Goal: Transaction & Acquisition: Obtain resource

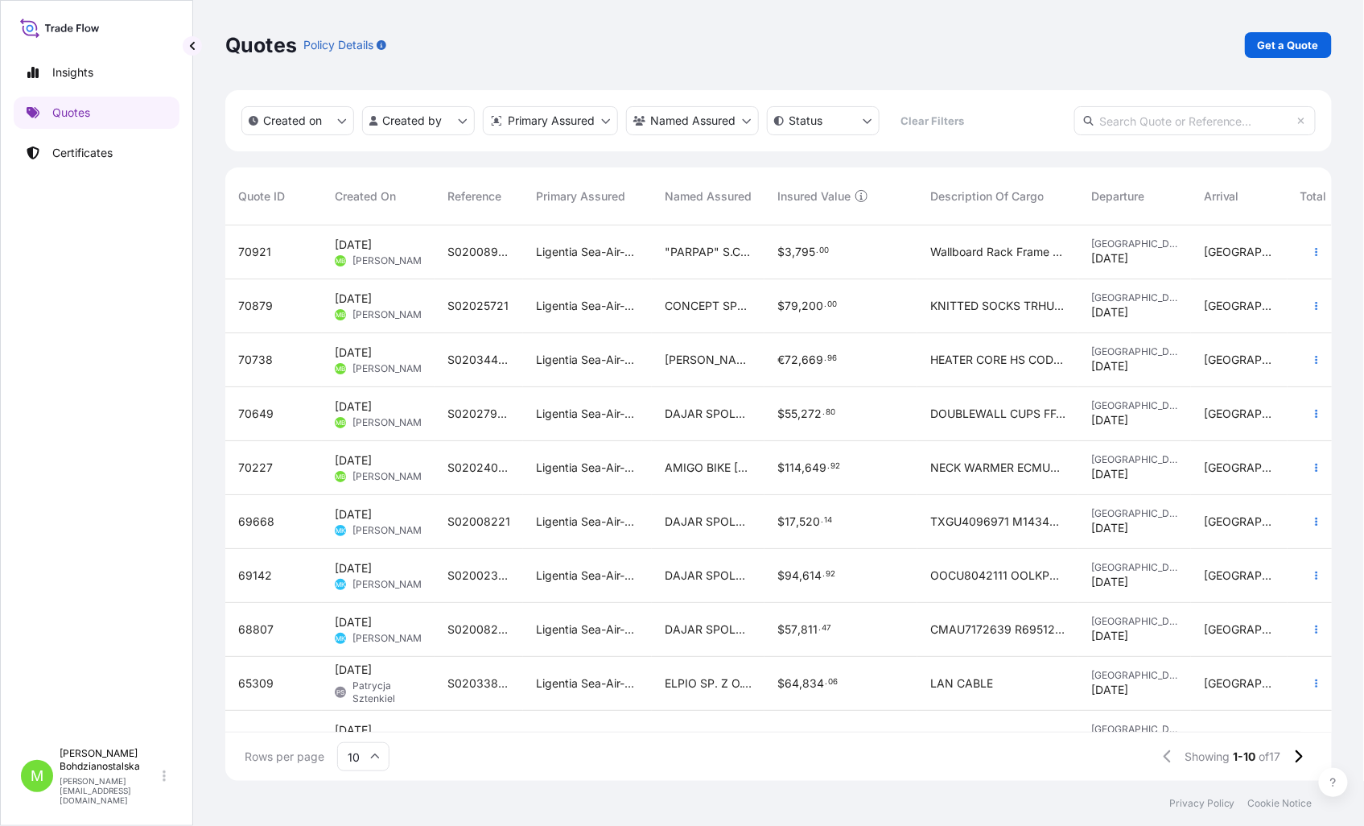
scroll to position [551, 1093]
click at [1290, 34] on link "Get a Quote" at bounding box center [1288, 45] width 87 height 26
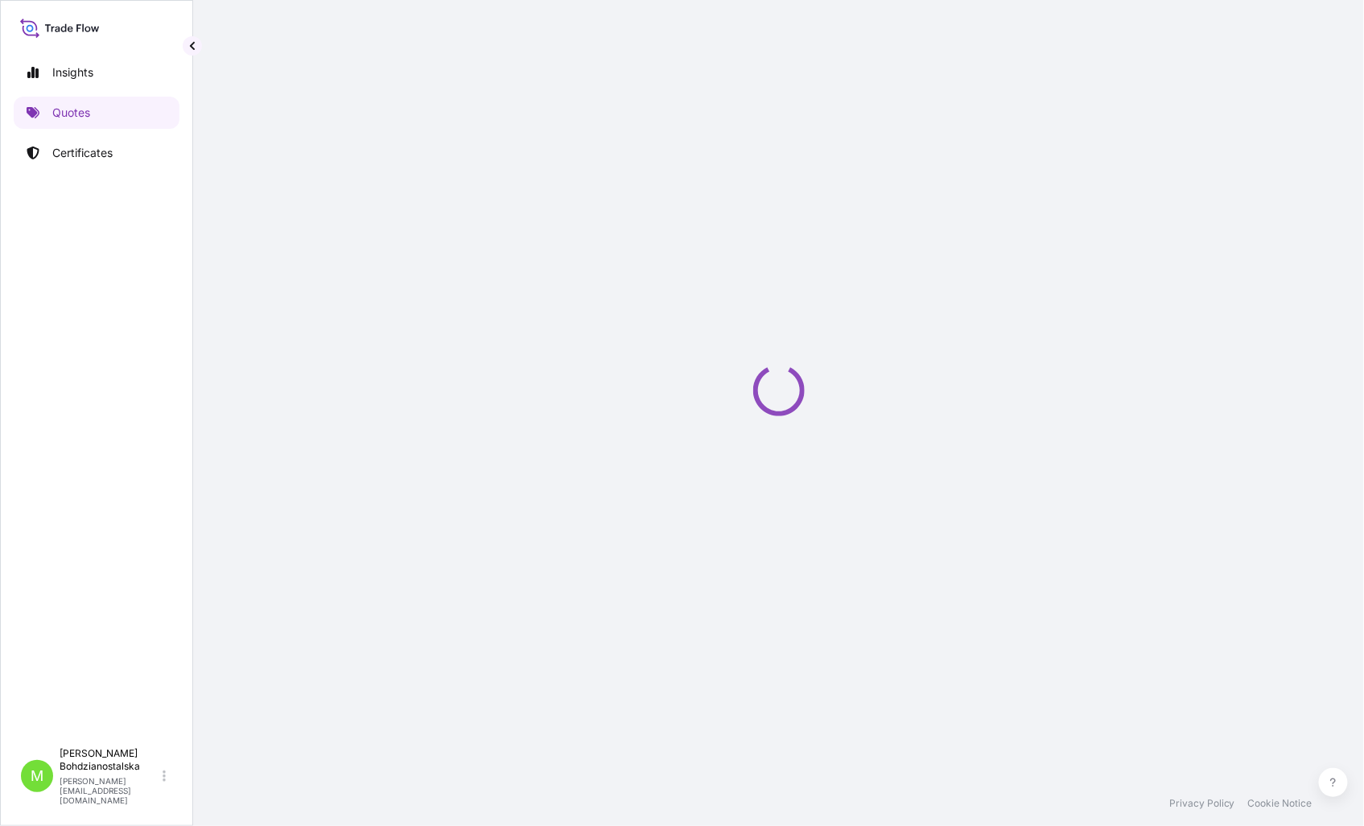
select select "Sea"
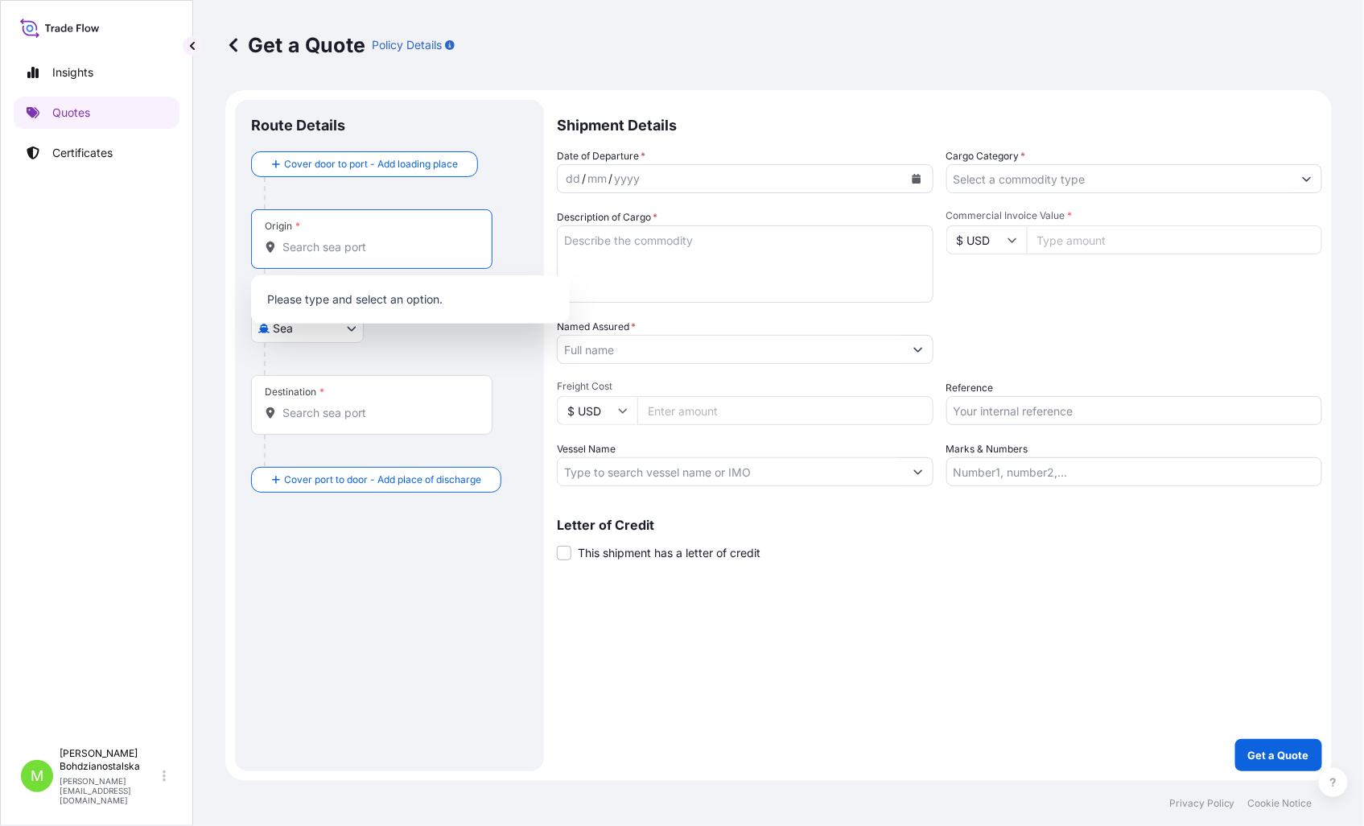
click at [311, 250] on input "Origin *" at bounding box center [377, 247] width 190 height 16
click at [340, 266] on div "Origin *" at bounding box center [371, 239] width 241 height 60
click at [340, 255] on input "Origin * Please select an origin" at bounding box center [377, 247] width 190 height 16
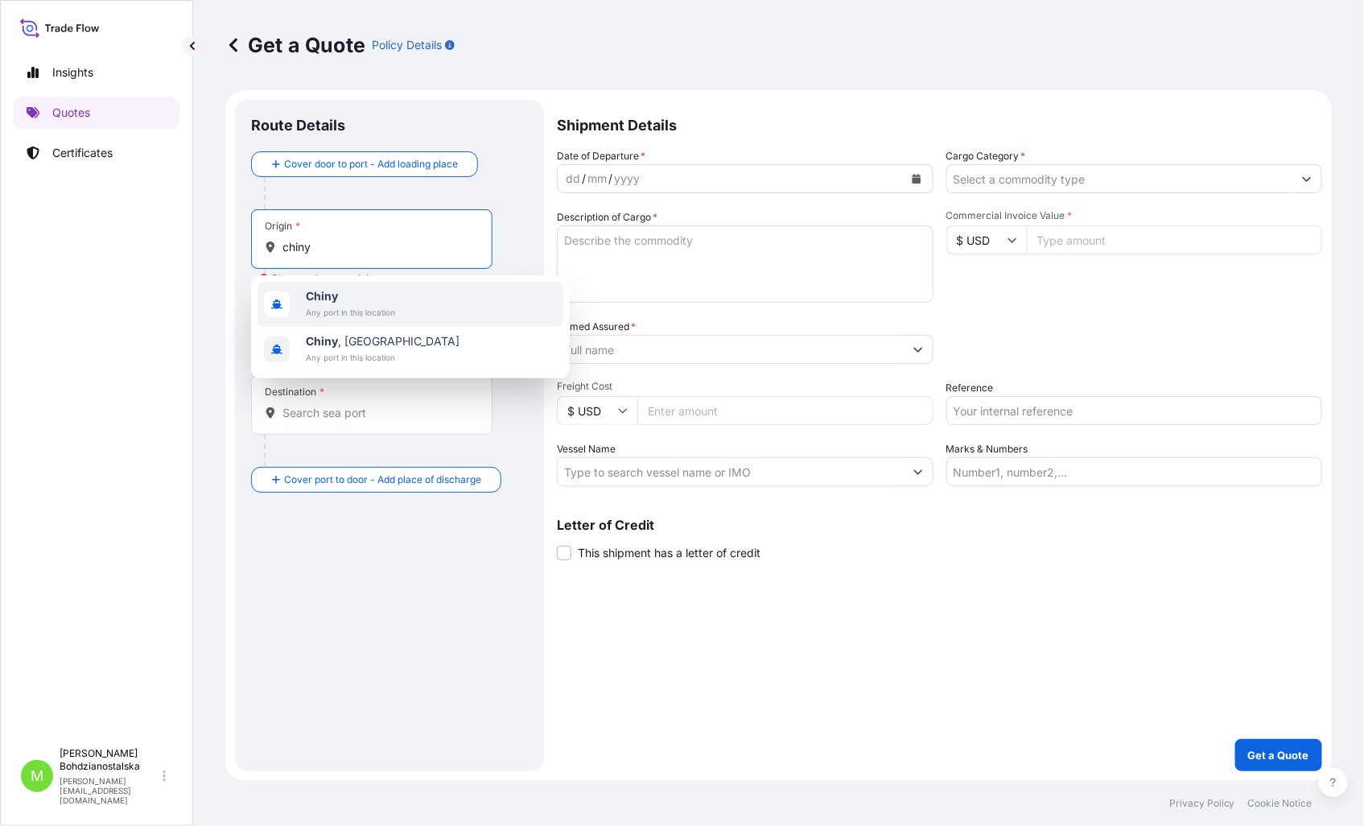
click at [348, 299] on span "Chiny" at bounding box center [350, 296] width 89 height 16
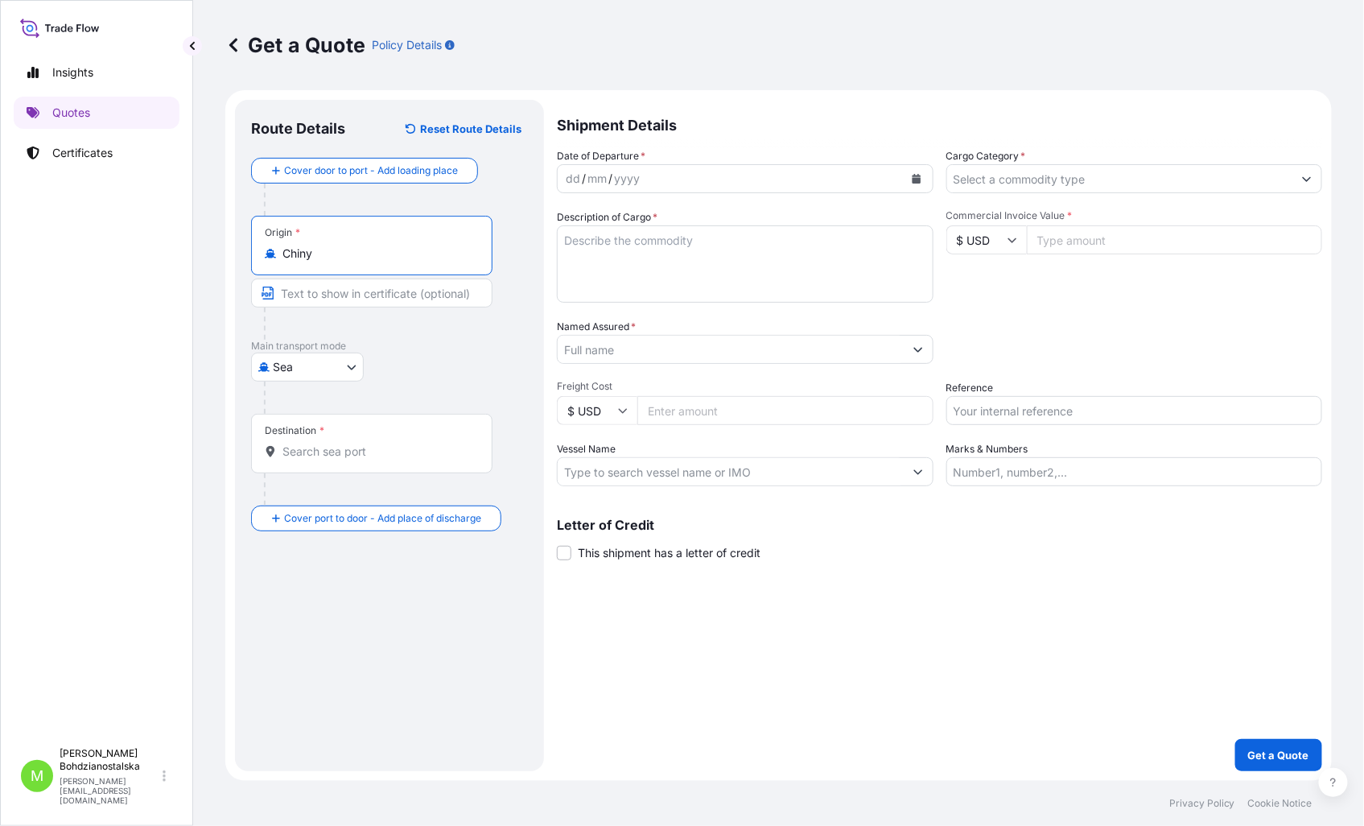
type input "Chiny"
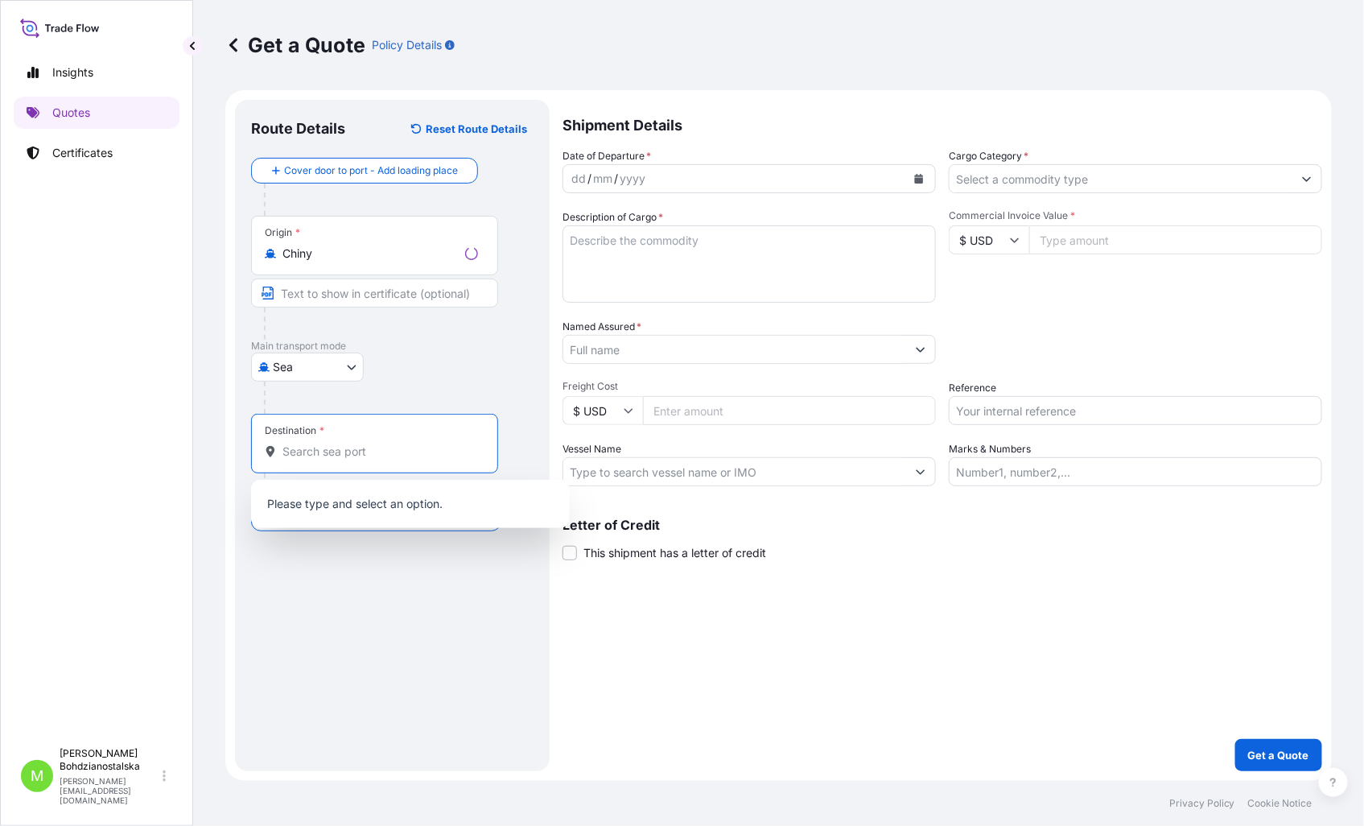
click at [324, 451] on input "Destination *" at bounding box center [380, 451] width 196 height 16
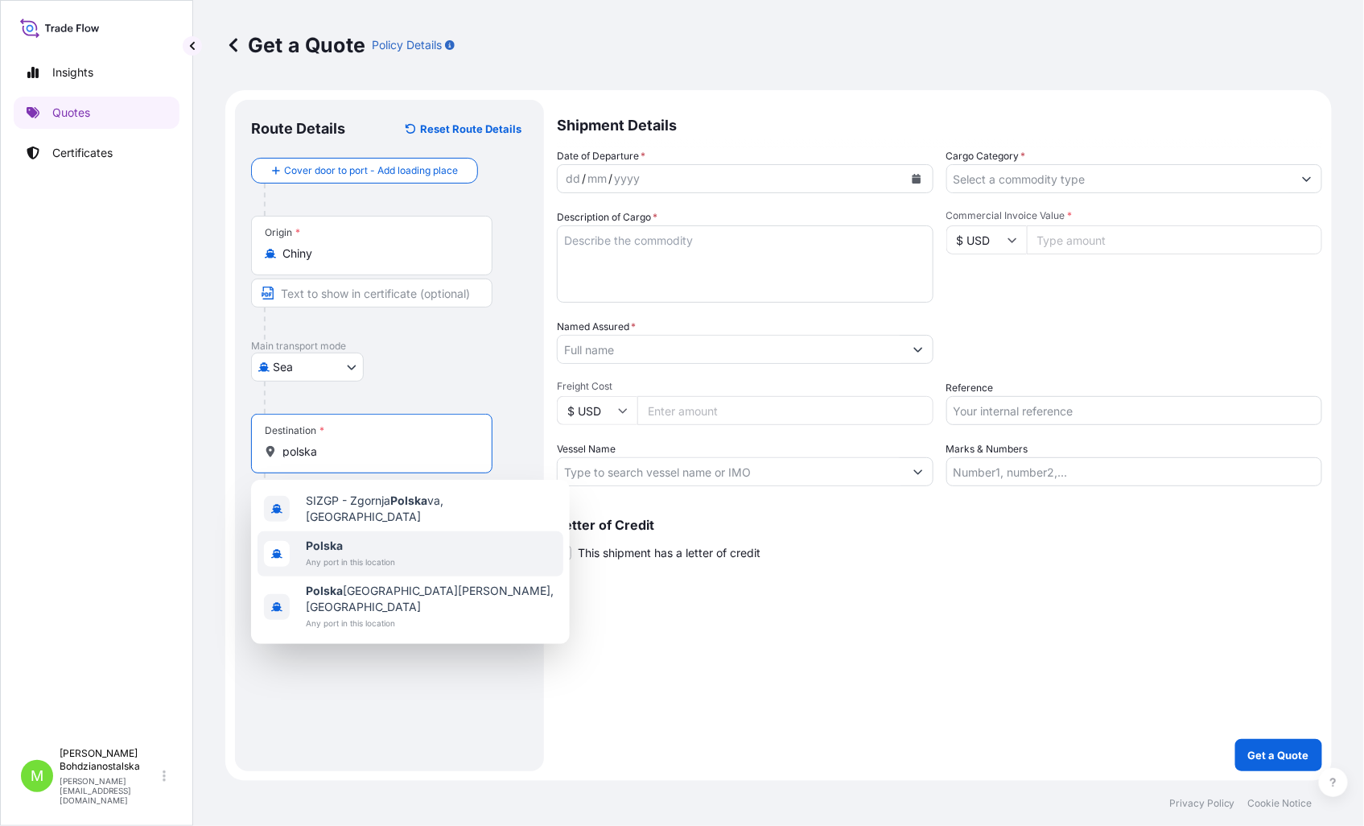
click at [344, 554] on span "Any port in this location" at bounding box center [350, 562] width 89 height 16
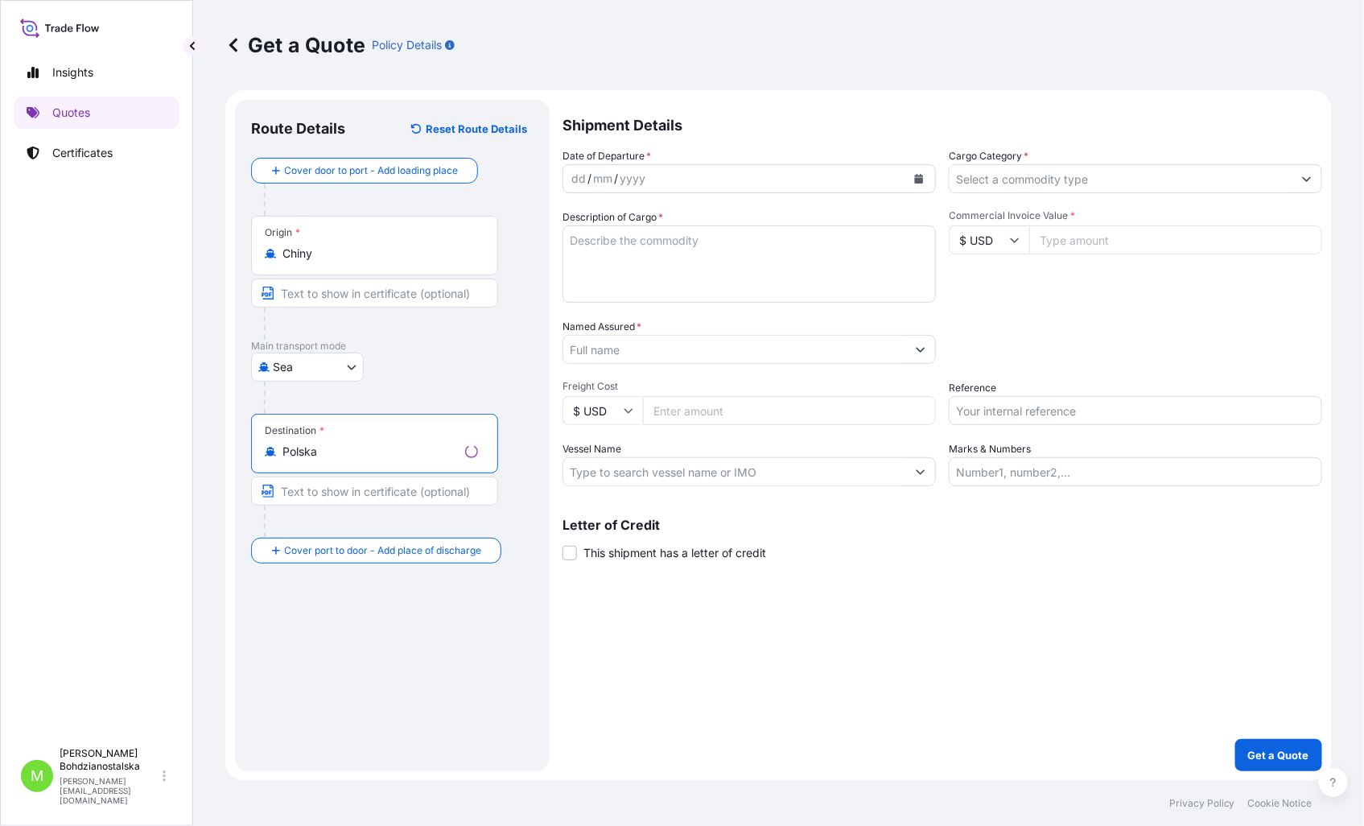
type input "Polska"
click at [578, 174] on div "dd" at bounding box center [579, 178] width 18 height 19
click at [980, 173] on input "Cargo Category *" at bounding box center [1120, 178] width 346 height 29
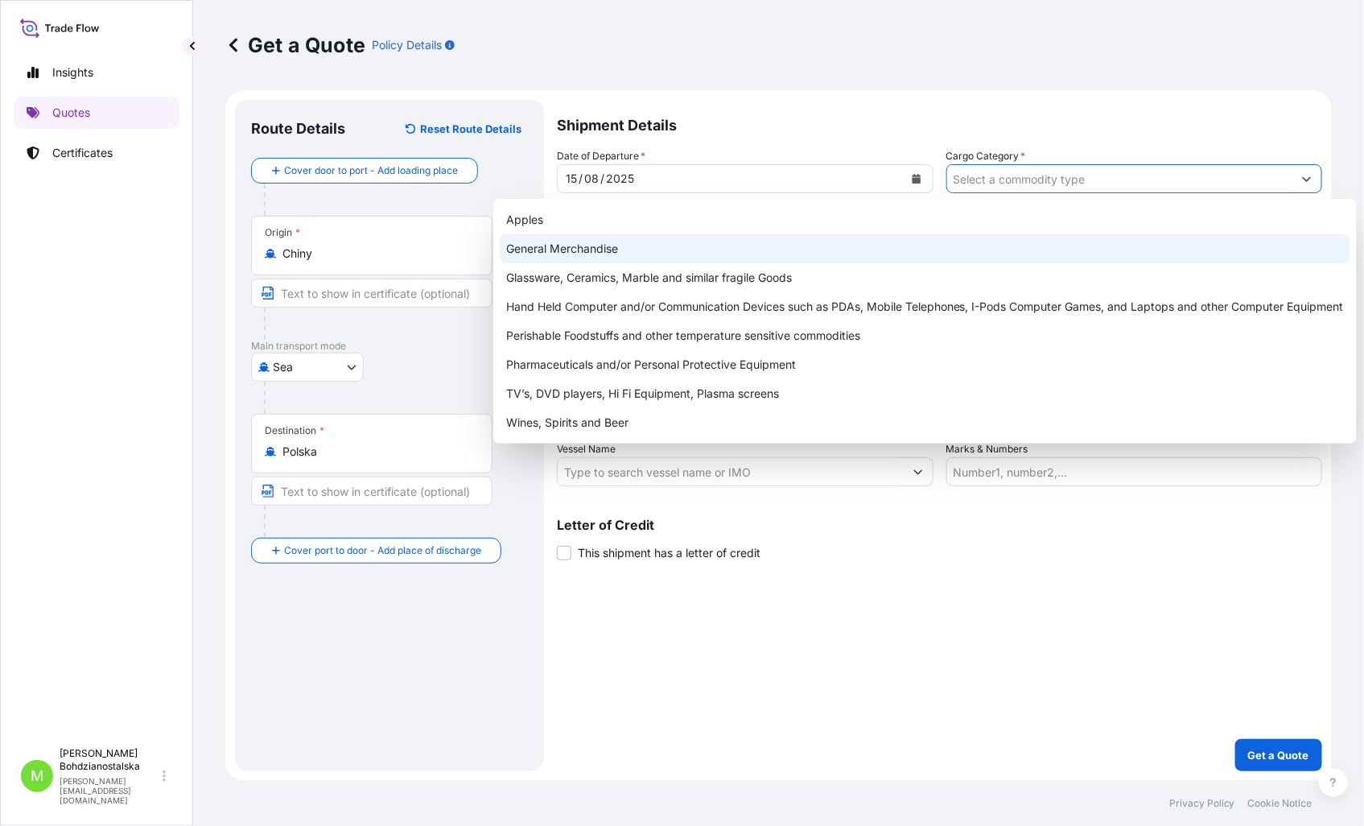
click at [615, 246] on div "General Merchandise" at bounding box center [925, 248] width 851 height 29
type input "General Merchandise"
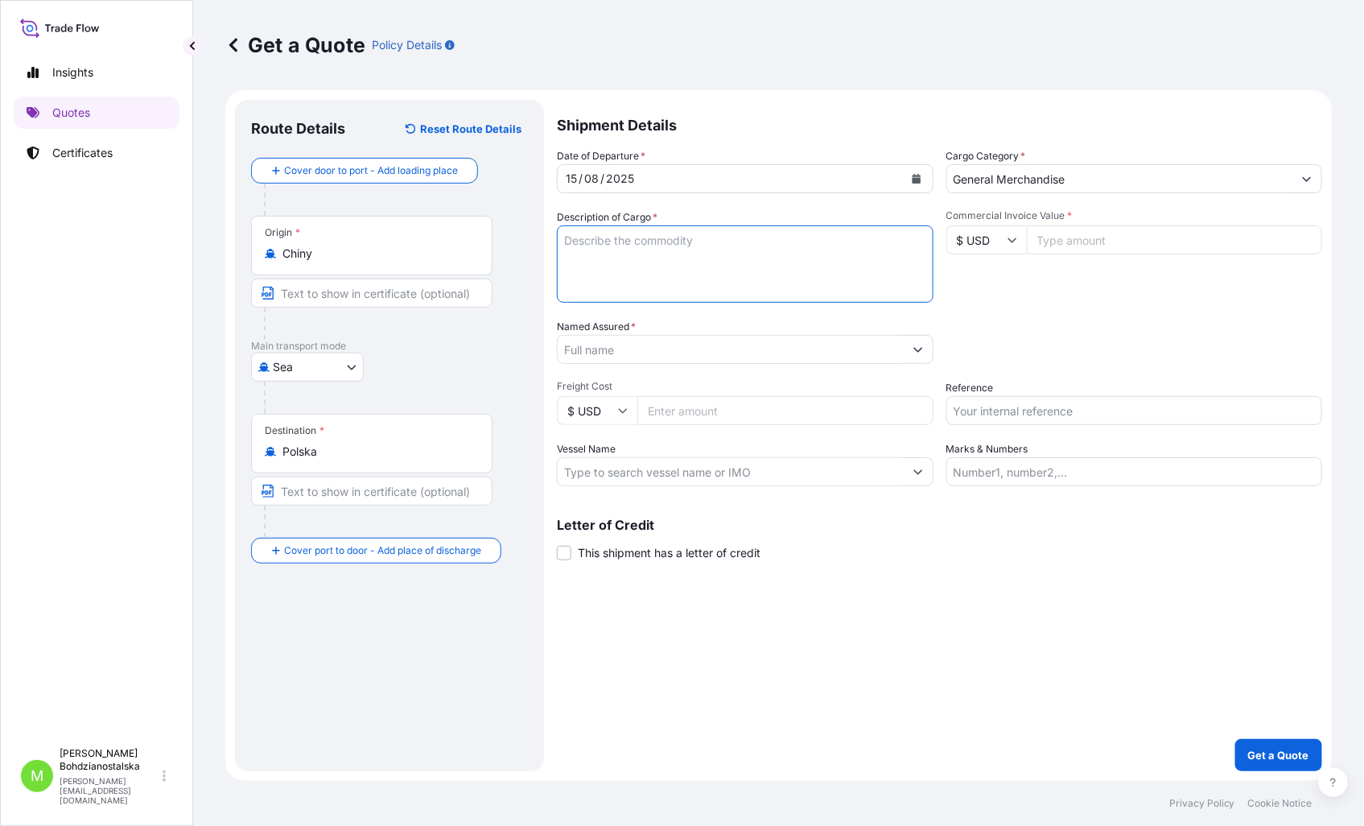
click at [647, 252] on textarea "Description of Cargo *" at bounding box center [745, 263] width 377 height 77
click at [773, 267] on textarea "Description of Cargo *" at bounding box center [745, 263] width 377 height 77
paste textarea "GLASS JAR"
click at [594, 271] on textarea "GLASS JAR" at bounding box center [745, 263] width 377 height 77
paste textarea "TGHU6349050"
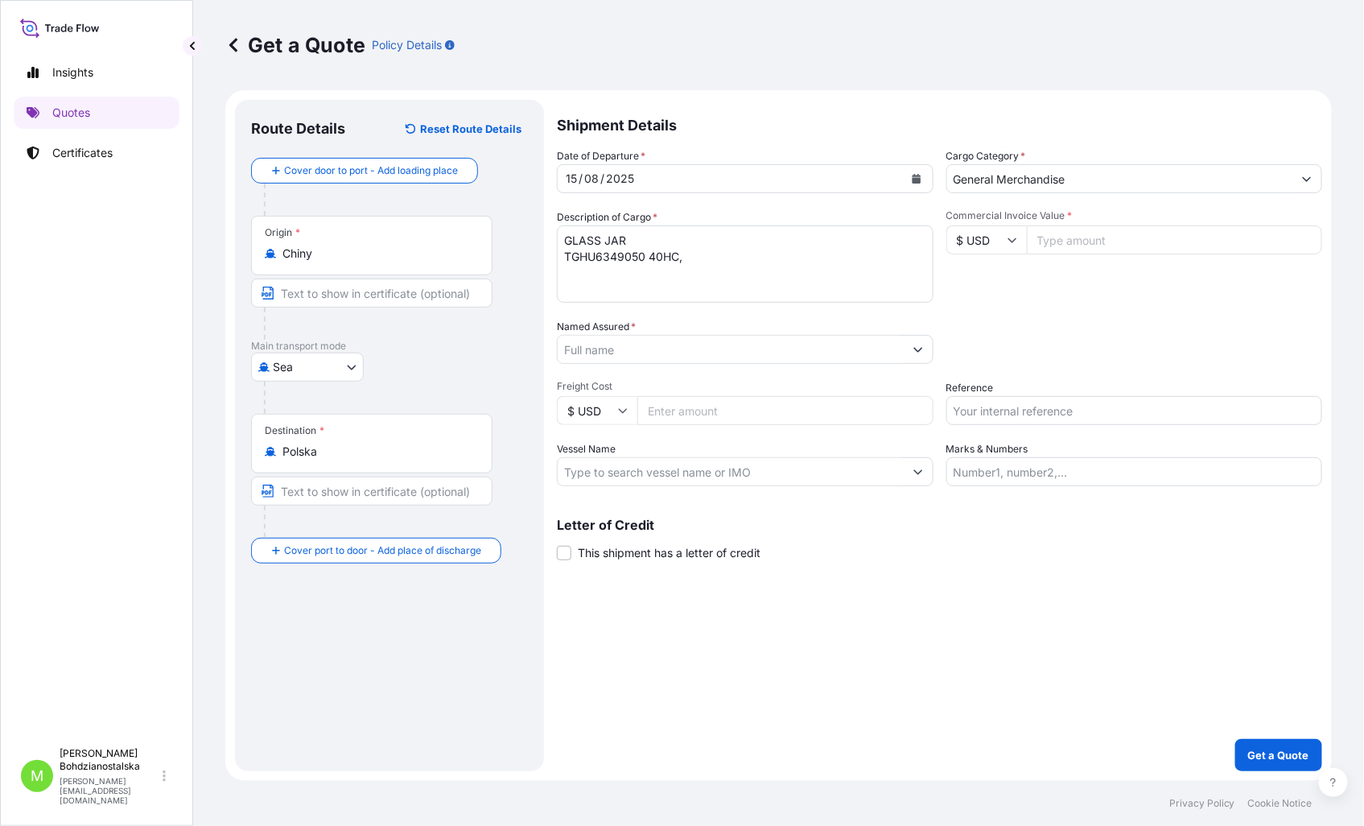
click at [806, 266] on textarea "GLASS JAR TGHU6349050 40HC," at bounding box center [745, 263] width 377 height 77
paste textarea "14849,000"
click at [851, 250] on textarea "GLASS JAR TGHU6349050 40HC, 14849,000 KGS," at bounding box center [745, 263] width 377 height 77
click at [826, 261] on textarea "GLASS JAR TGHU6349050 40HC, 14849,000 KGS," at bounding box center [745, 263] width 377 height 77
paste textarea "64,709"
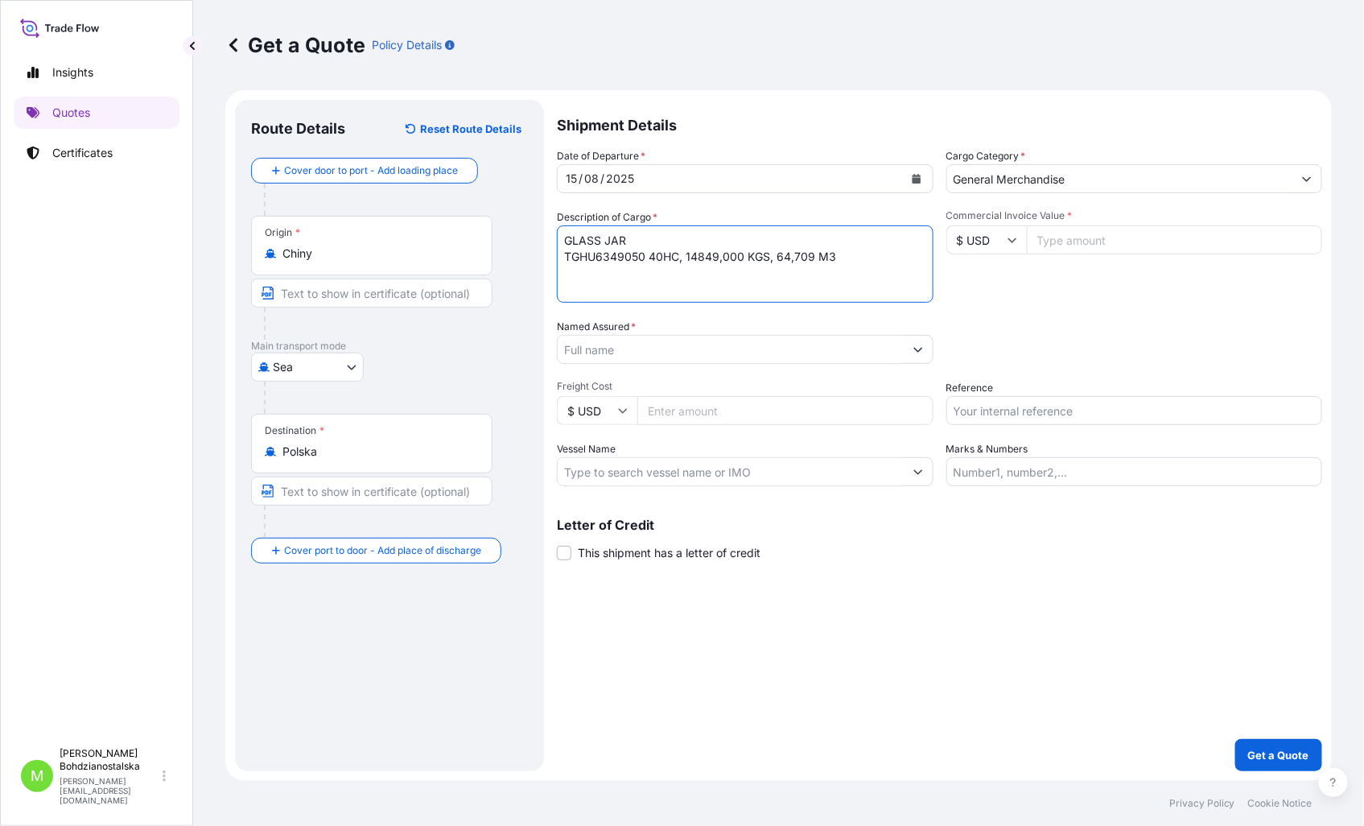
click at [744, 269] on textarea "GLASS JAR TGHU6349050 40HC, 14849,000 KGS, 64,709 M3" at bounding box center [745, 263] width 377 height 77
type textarea "GLASS JAR TGHU6349050 40HC, 14849,000 KGS, 64,709 M3"
click at [1109, 235] on input "Commercial Invoice Value *" at bounding box center [1175, 239] width 296 height 29
type input "13592"
click at [598, 350] on input "Named Assured *" at bounding box center [731, 349] width 346 height 29
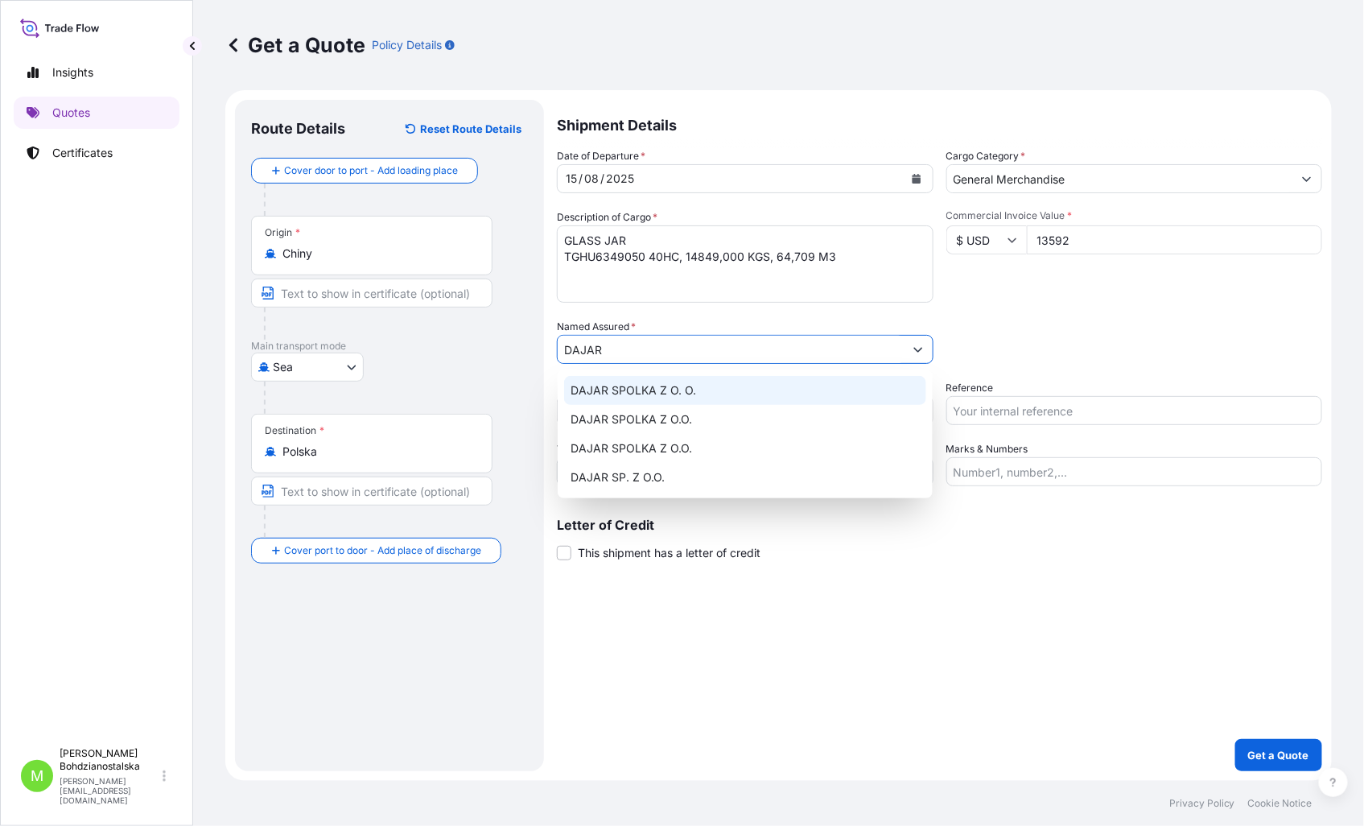
click at [727, 388] on div "DAJAR SPOLKA Z O. O." at bounding box center [745, 390] width 362 height 29
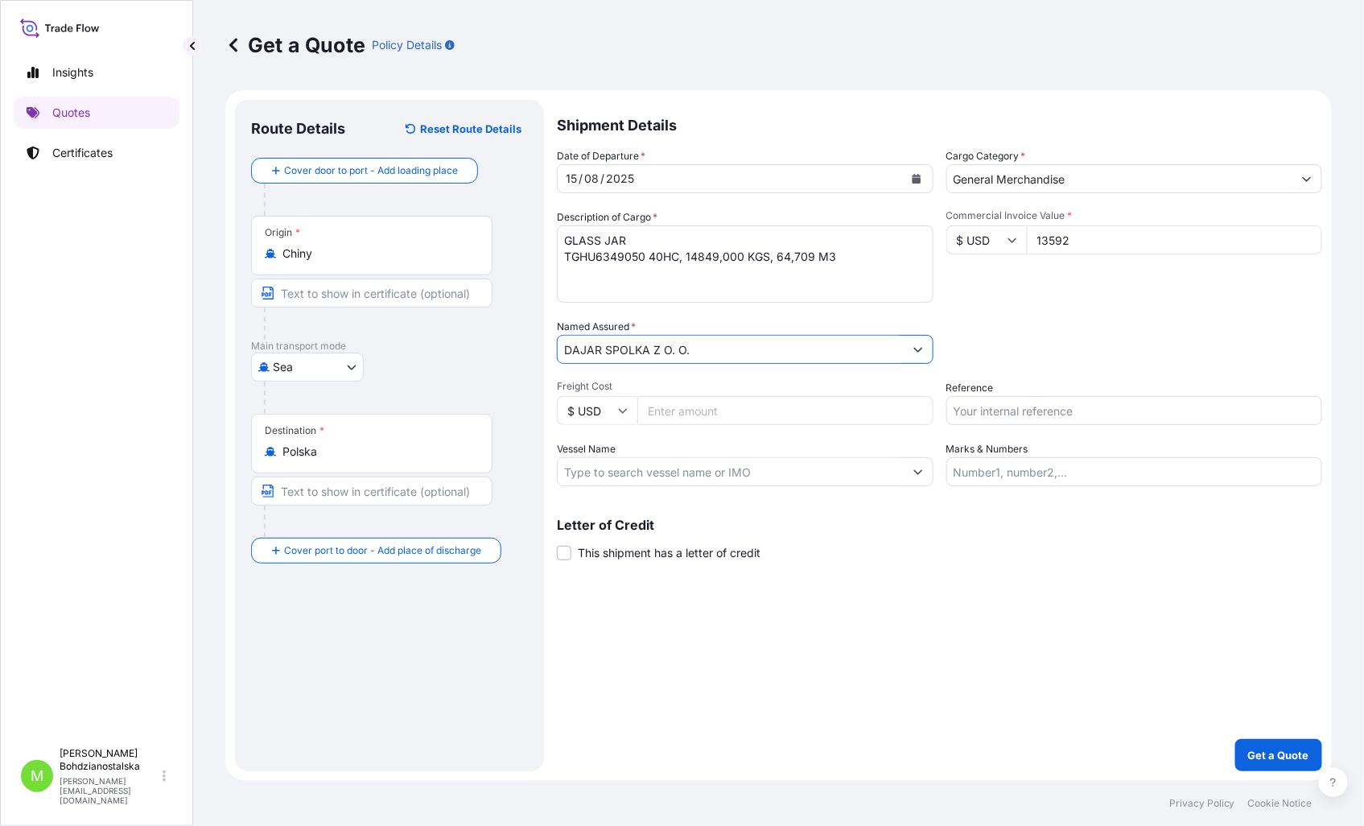
type input "DAJAR SPOLKA Z O. O."
click at [1056, 405] on input "Reference" at bounding box center [1134, 410] width 377 height 29
type input "S02025402"
click at [797, 408] on input "Freight Cost" at bounding box center [785, 410] width 296 height 29
type input "3090"
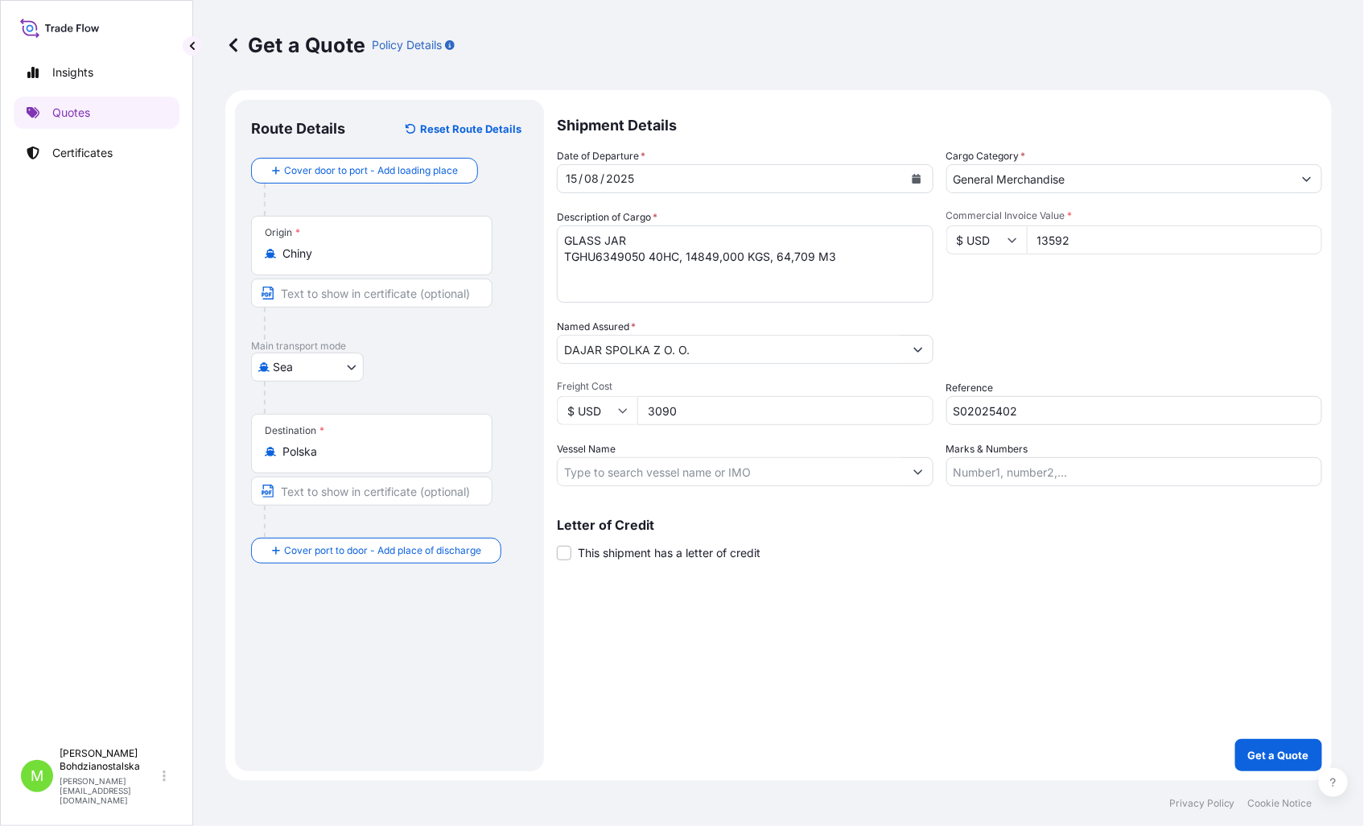
click at [835, 583] on div "Shipment Details Date of Departure * [DATE] Cargo Category * General Merchandis…" at bounding box center [939, 435] width 765 height 671
click at [1269, 753] on p "Get a Quote" at bounding box center [1278, 755] width 61 height 16
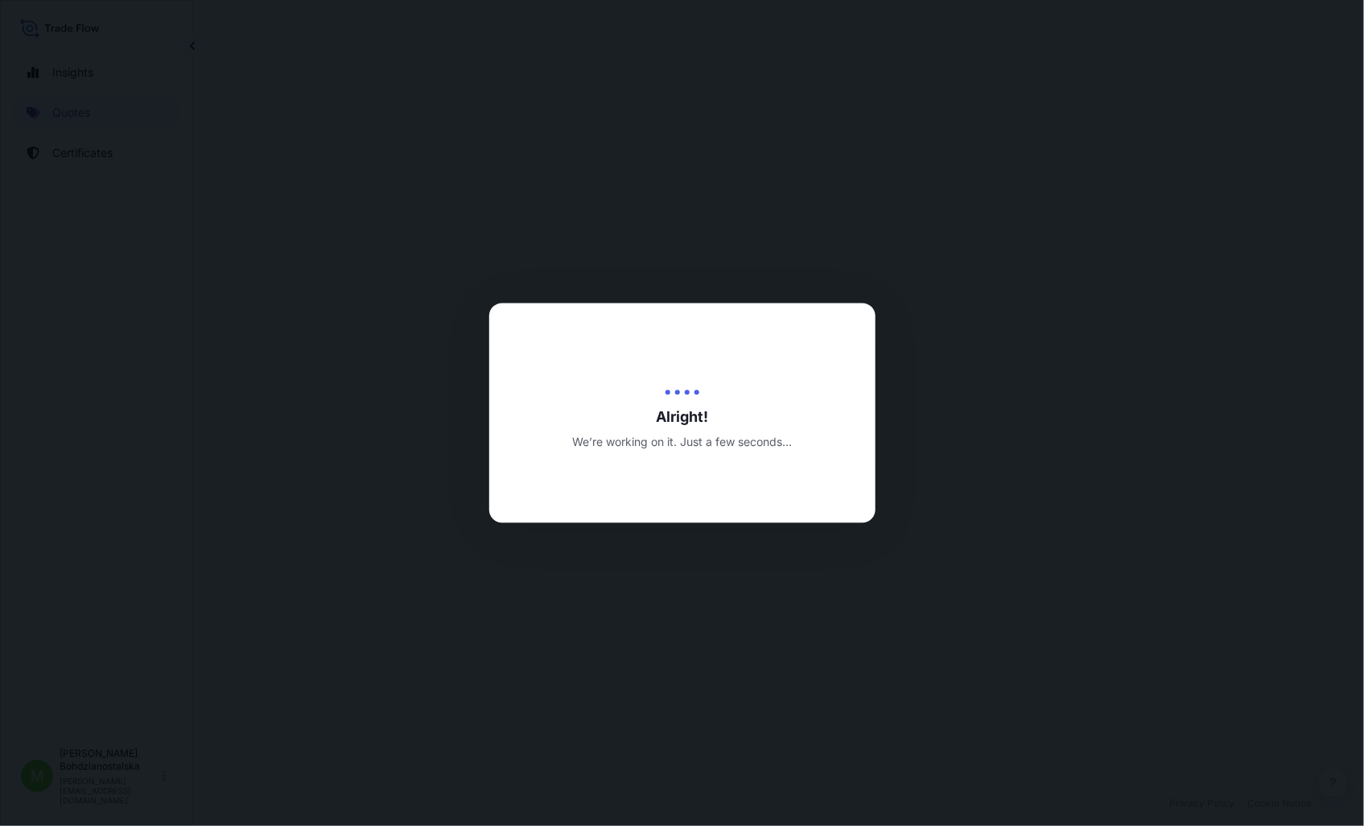
select select "Sea"
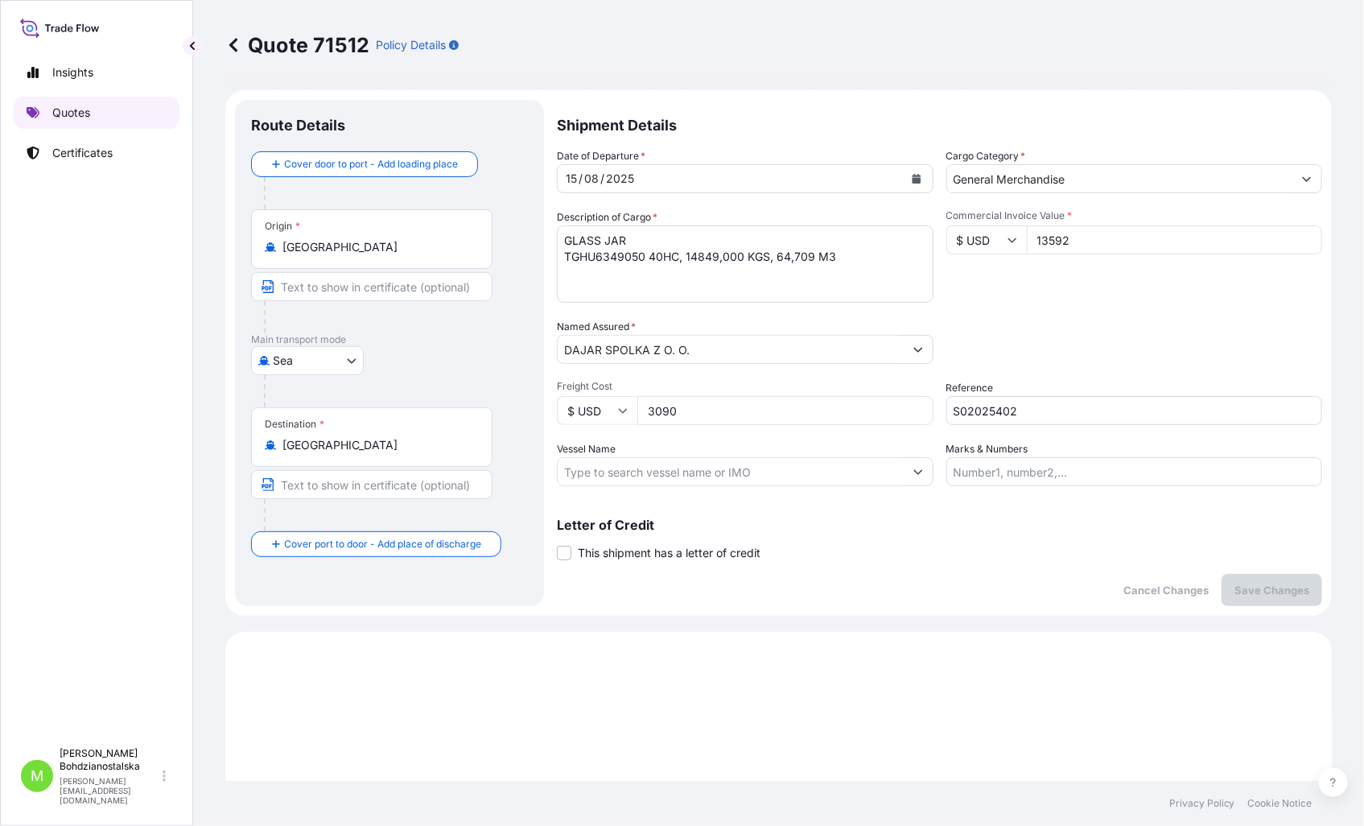
click at [61, 106] on p "Quotes" at bounding box center [71, 113] width 38 height 16
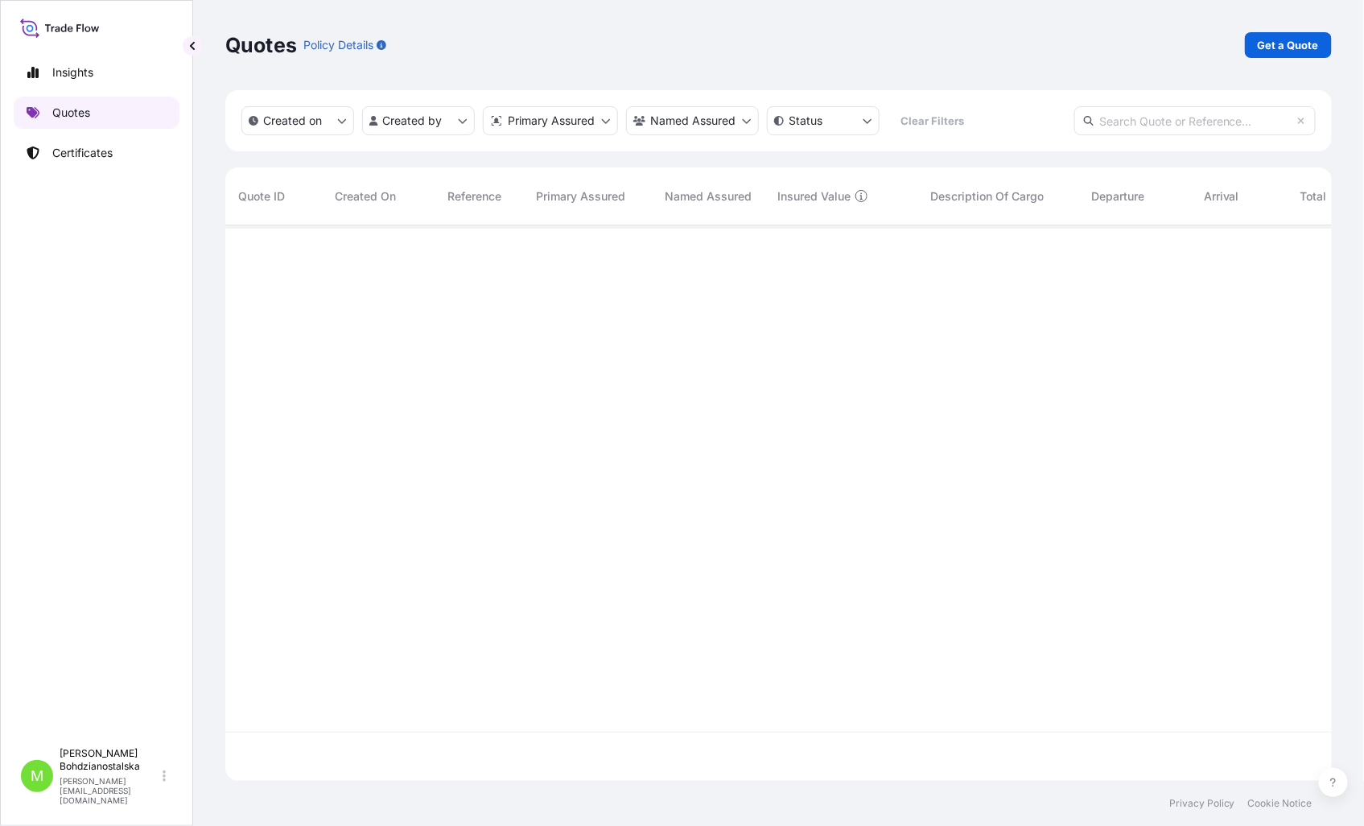
scroll to position [551, 1093]
click at [1272, 46] on p "Get a Quote" at bounding box center [1288, 45] width 61 height 16
select select "Sea"
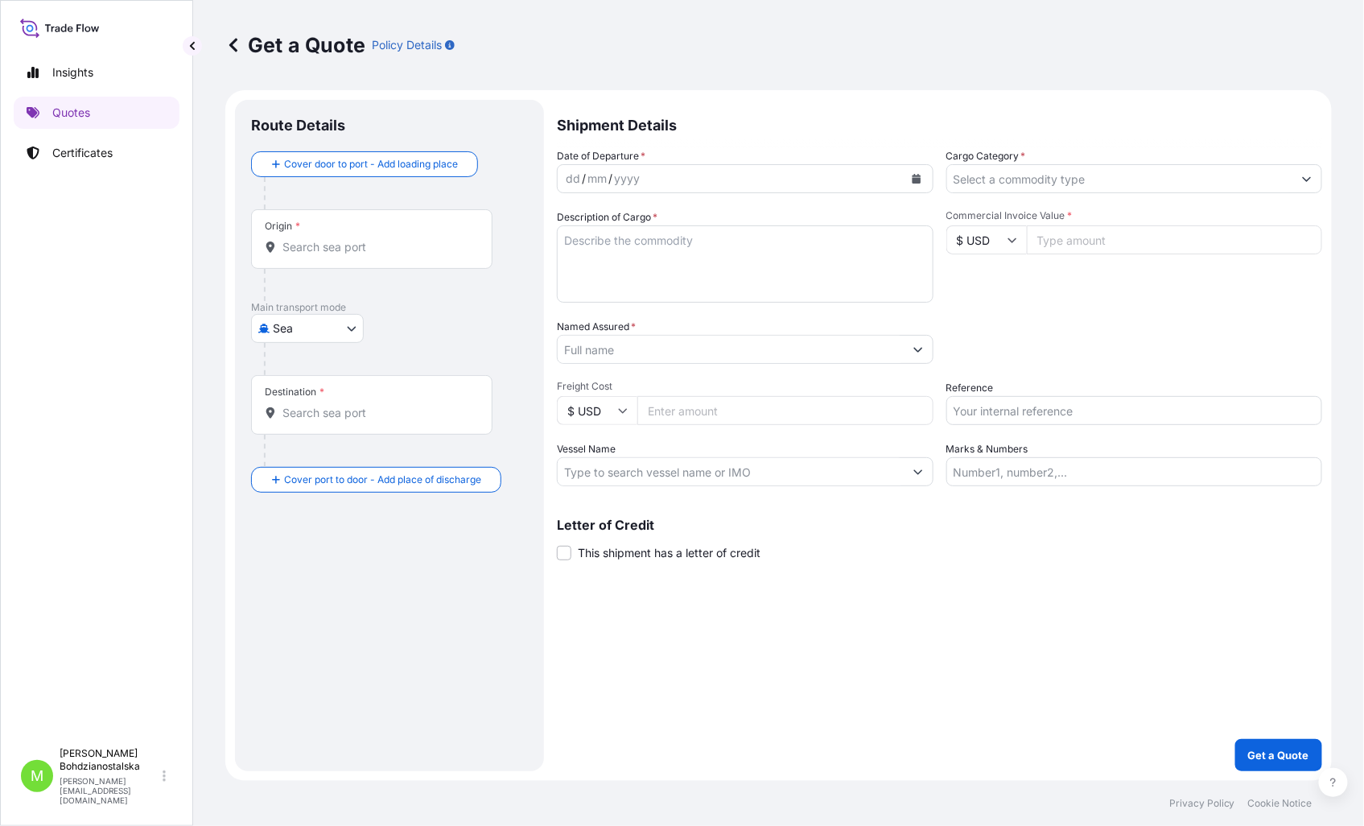
click at [323, 239] on input "Origin *" at bounding box center [377, 247] width 190 height 16
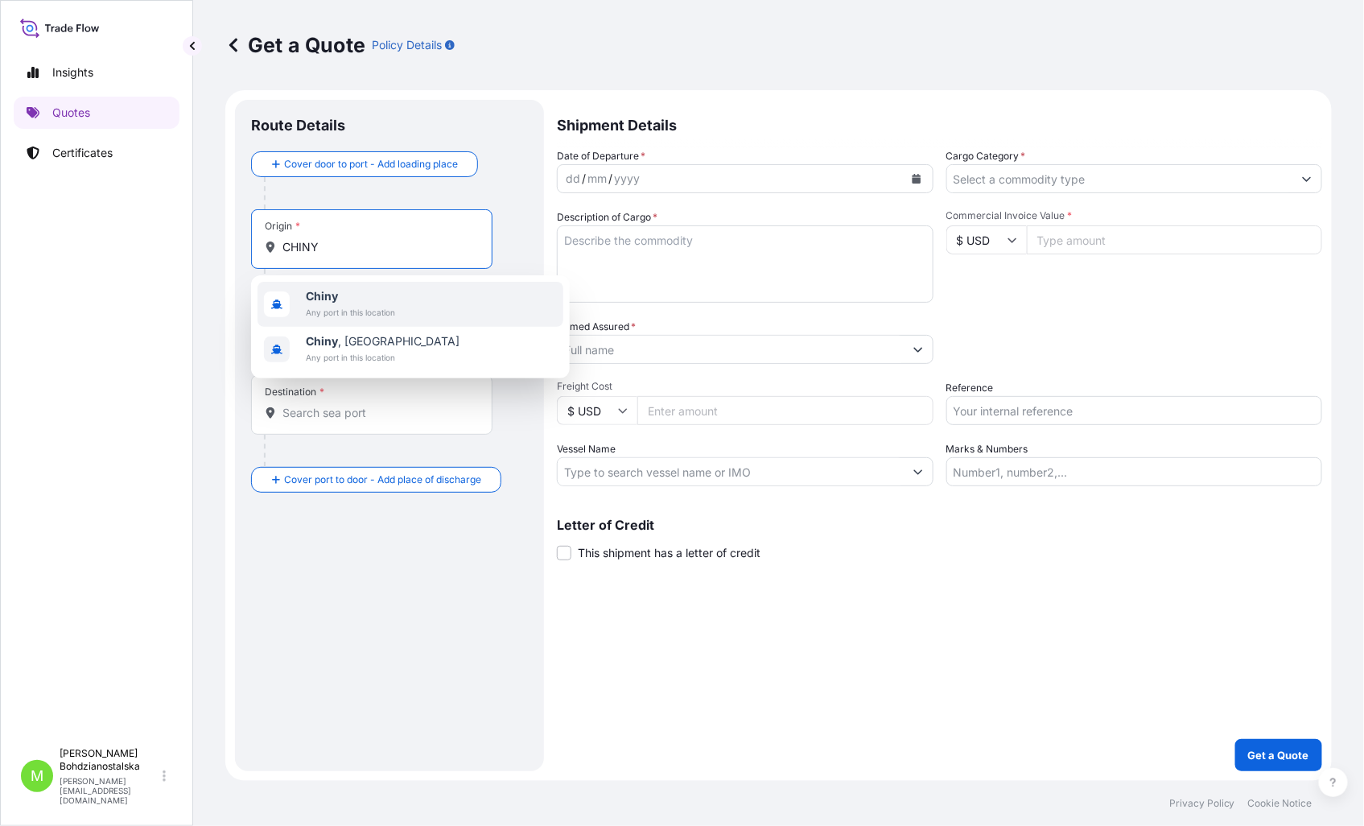
click at [347, 282] on div "Chiny Any port in this location" at bounding box center [411, 304] width 306 height 45
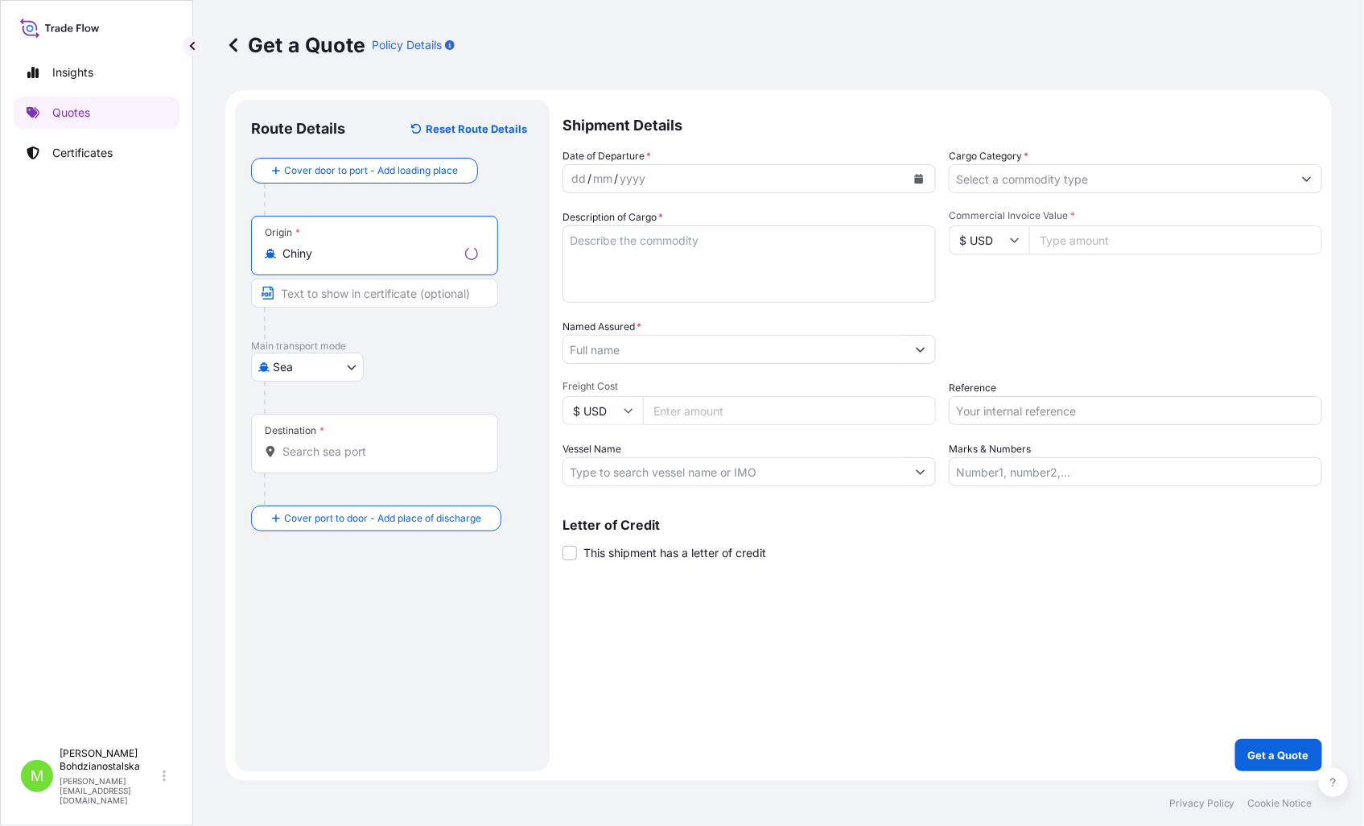
type input "Chiny"
click at [315, 451] on input "Destination *" at bounding box center [380, 451] width 196 height 16
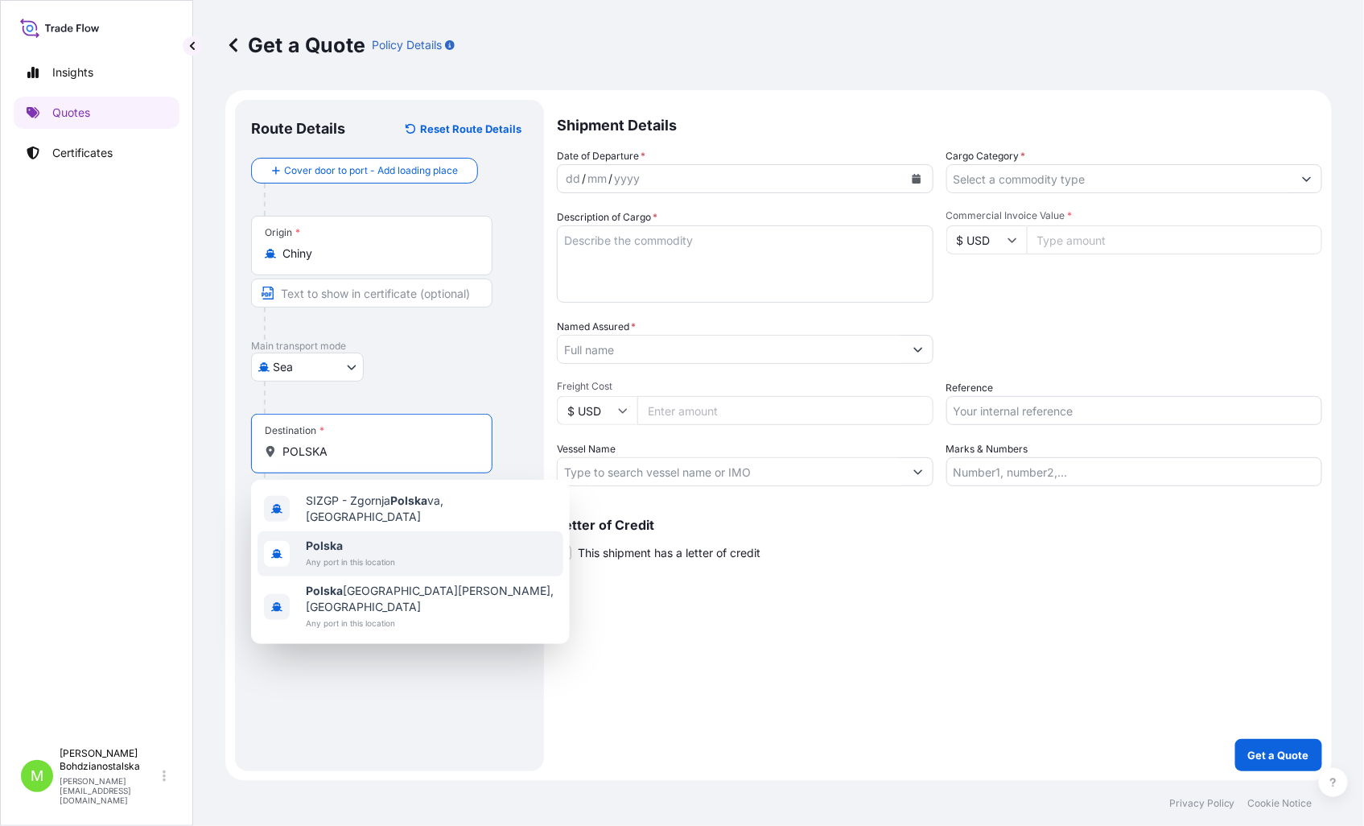
click at [341, 554] on span "Any port in this location" at bounding box center [350, 562] width 89 height 16
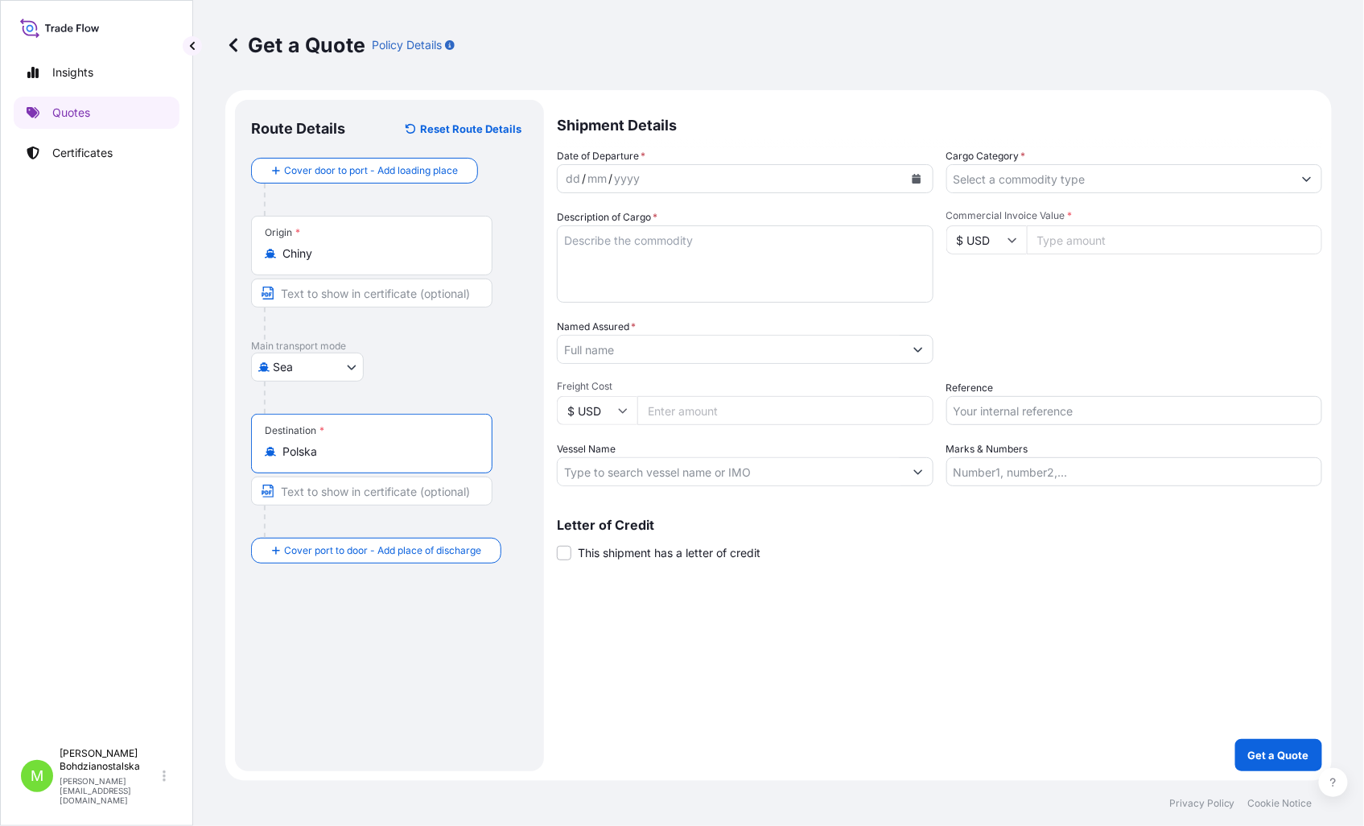
type input "Polska"
click at [571, 175] on div "dd" at bounding box center [573, 178] width 18 height 19
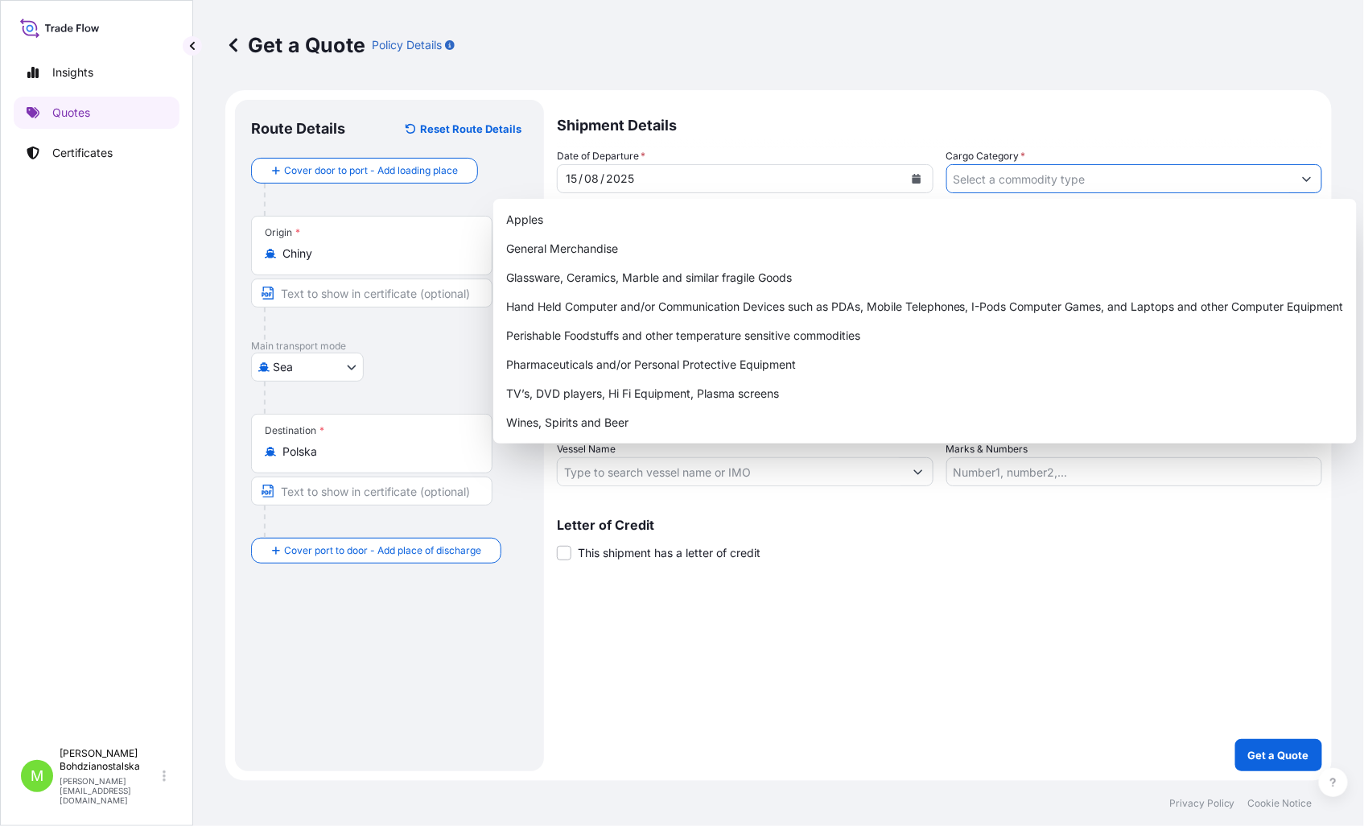
click at [976, 179] on input "Cargo Category *" at bounding box center [1120, 178] width 346 height 29
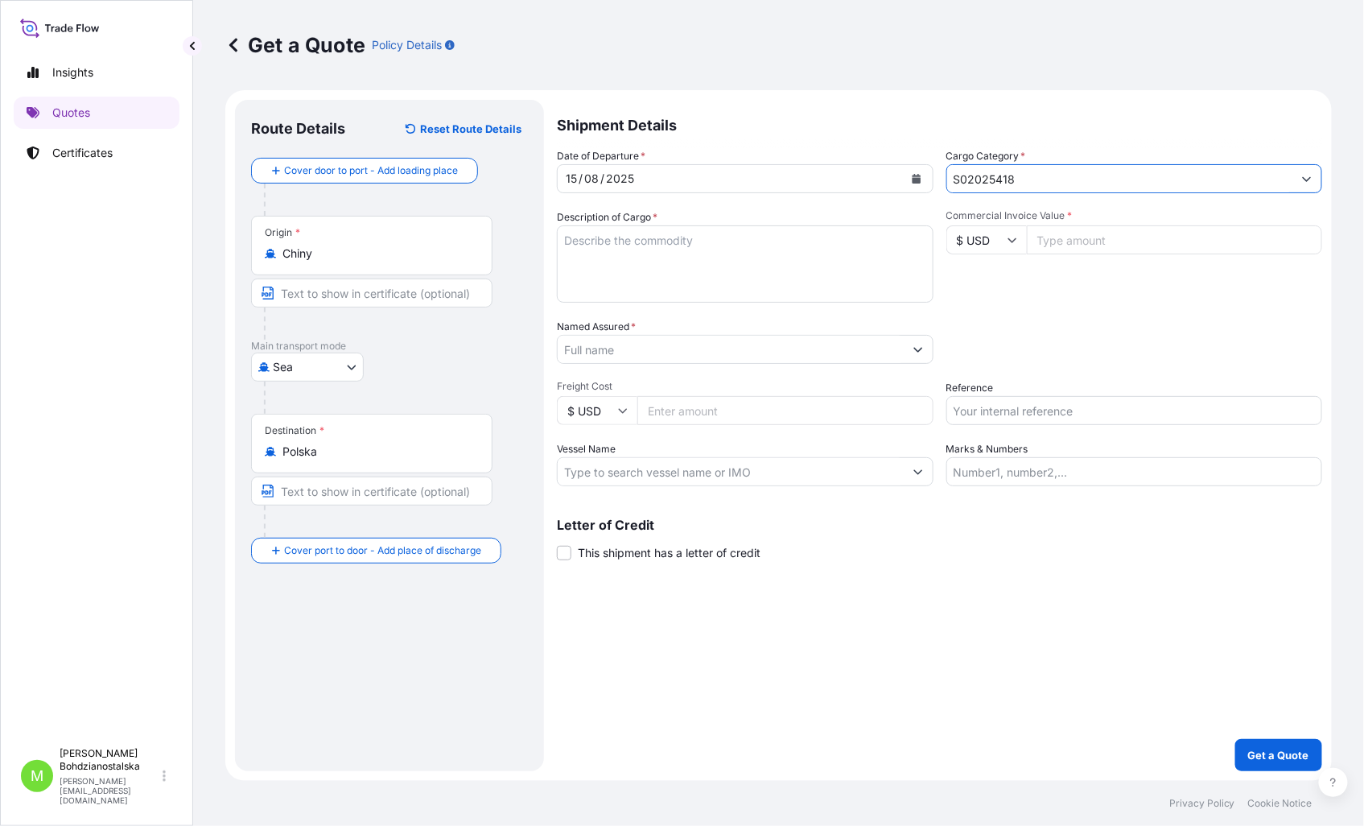
type input "S02025418"
click at [625, 262] on textarea "Description of Cargo *" at bounding box center [745, 263] width 377 height 77
click at [663, 242] on textarea "Description of Cargo *" at bounding box center [745, 263] width 377 height 77
paste textarea "350ML DOUBLE WALL GLA"
click at [622, 278] on textarea "350ML DOUBLE WALL GLA" at bounding box center [745, 263] width 377 height 77
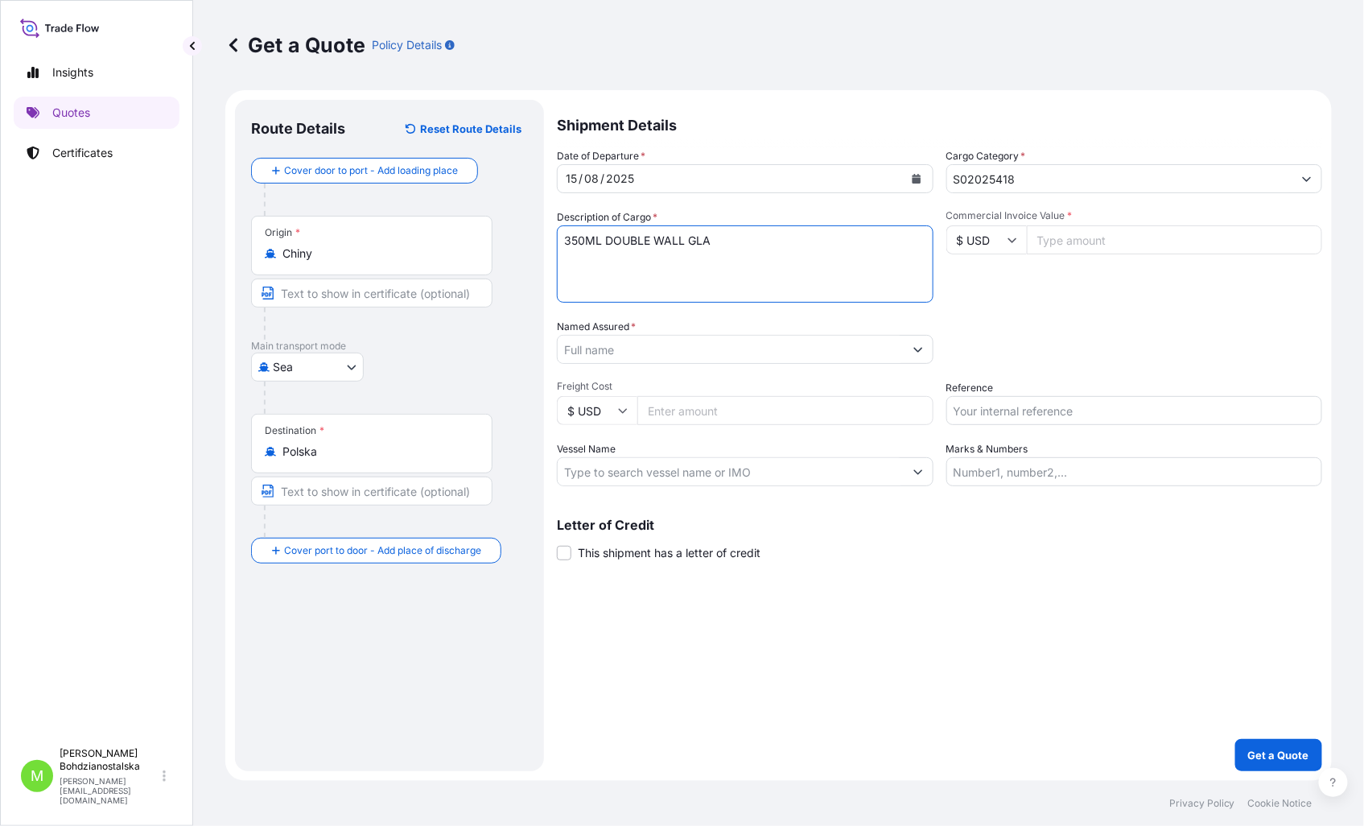
paste textarea "TLLU8882616"
click at [751, 263] on textarea "350ML DOUBLE WALL GLA TLLU8882616 40HC," at bounding box center [745, 263] width 377 height 77
paste textarea "6112,000"
type textarea "350ML DOUBLE WALL GLA TLLU8882616 40HC, 6112,000 KGS, 52,808 M3, 3820 CTN"
click at [1127, 241] on input "Commercial Invoice Value *" at bounding box center [1175, 239] width 296 height 29
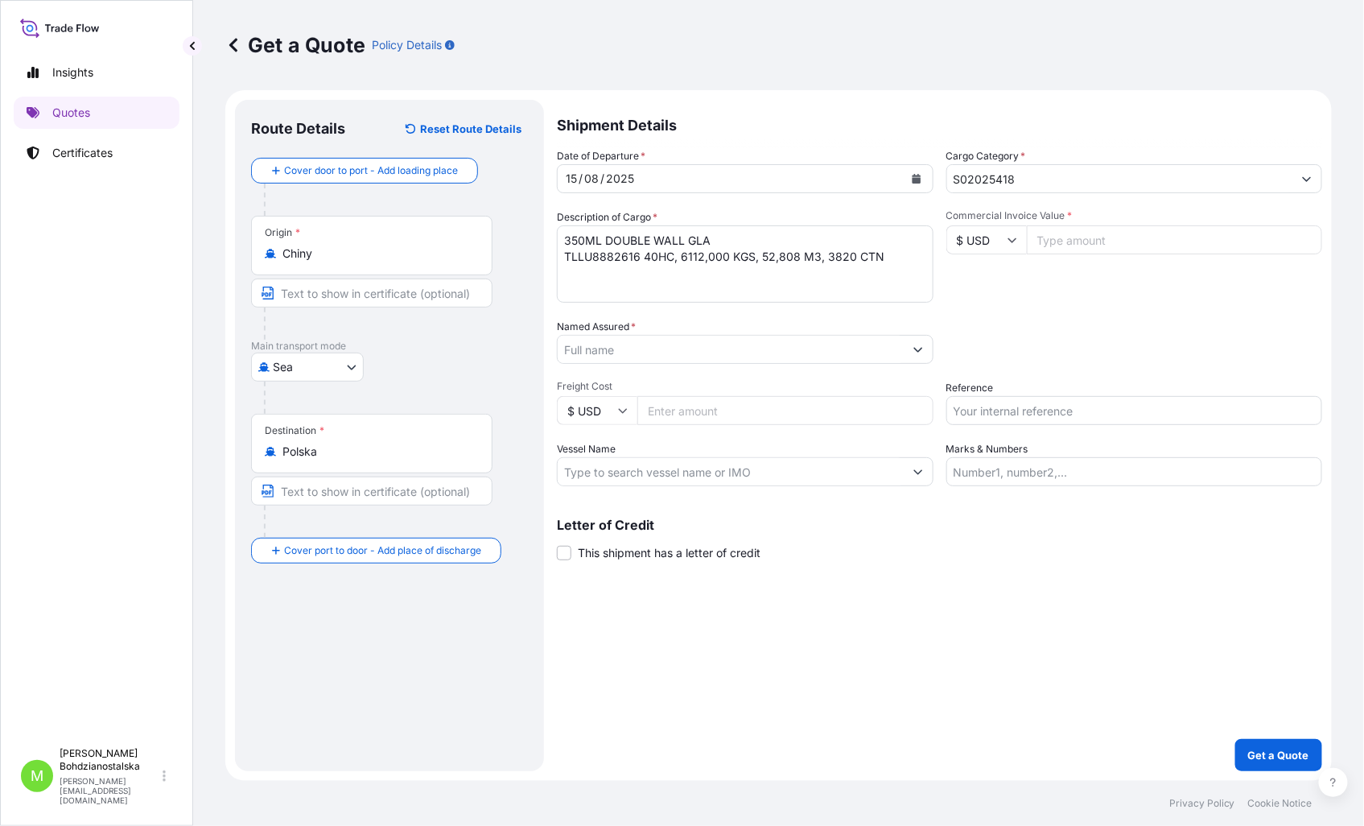
click at [778, 700] on div "Shipment Details Date of Departure * [DATE] Cargo Category * S02025418 Descript…" at bounding box center [939, 435] width 765 height 671
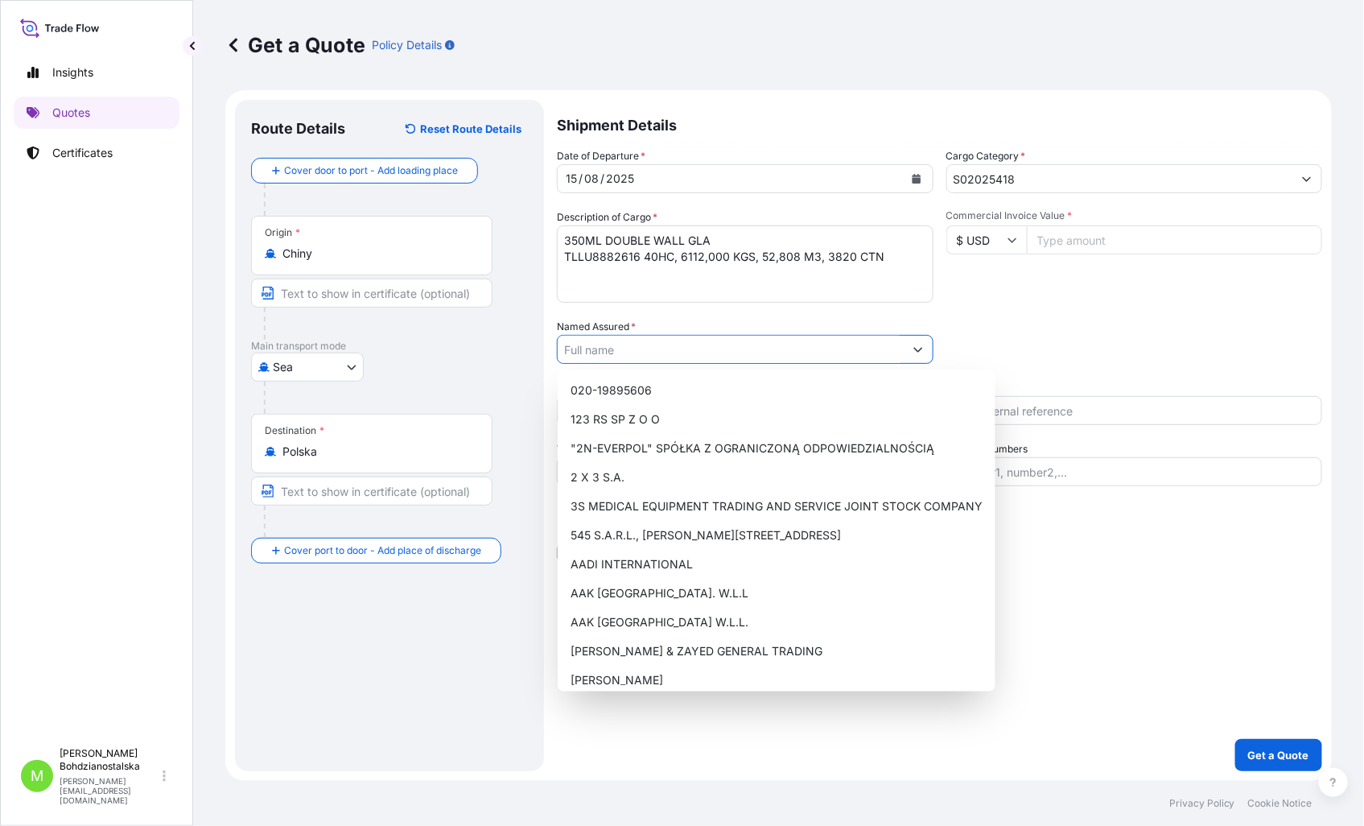
click at [645, 344] on input "Named Assured *" at bounding box center [731, 349] width 346 height 29
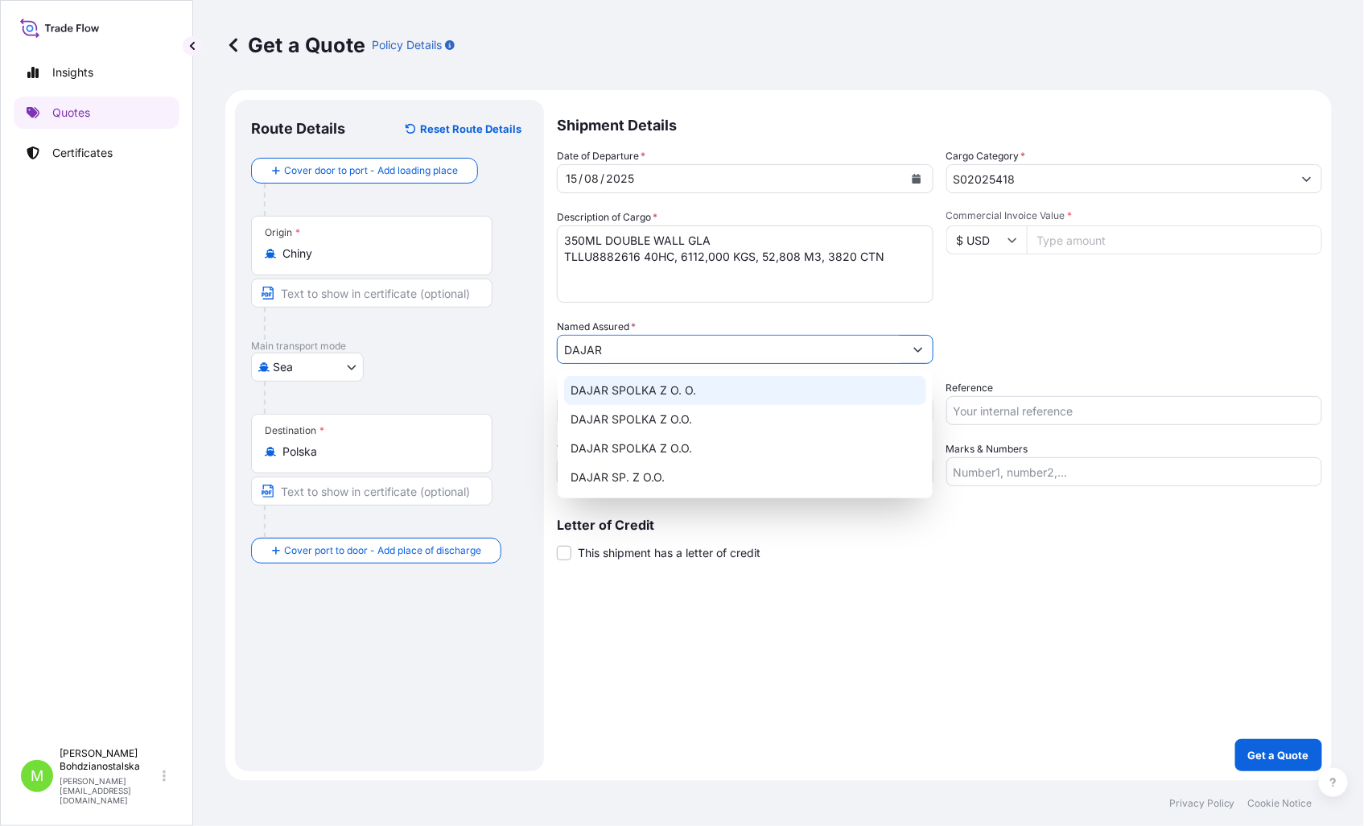
click at [725, 389] on div "DAJAR SPOLKA Z O. O." at bounding box center [745, 390] width 362 height 29
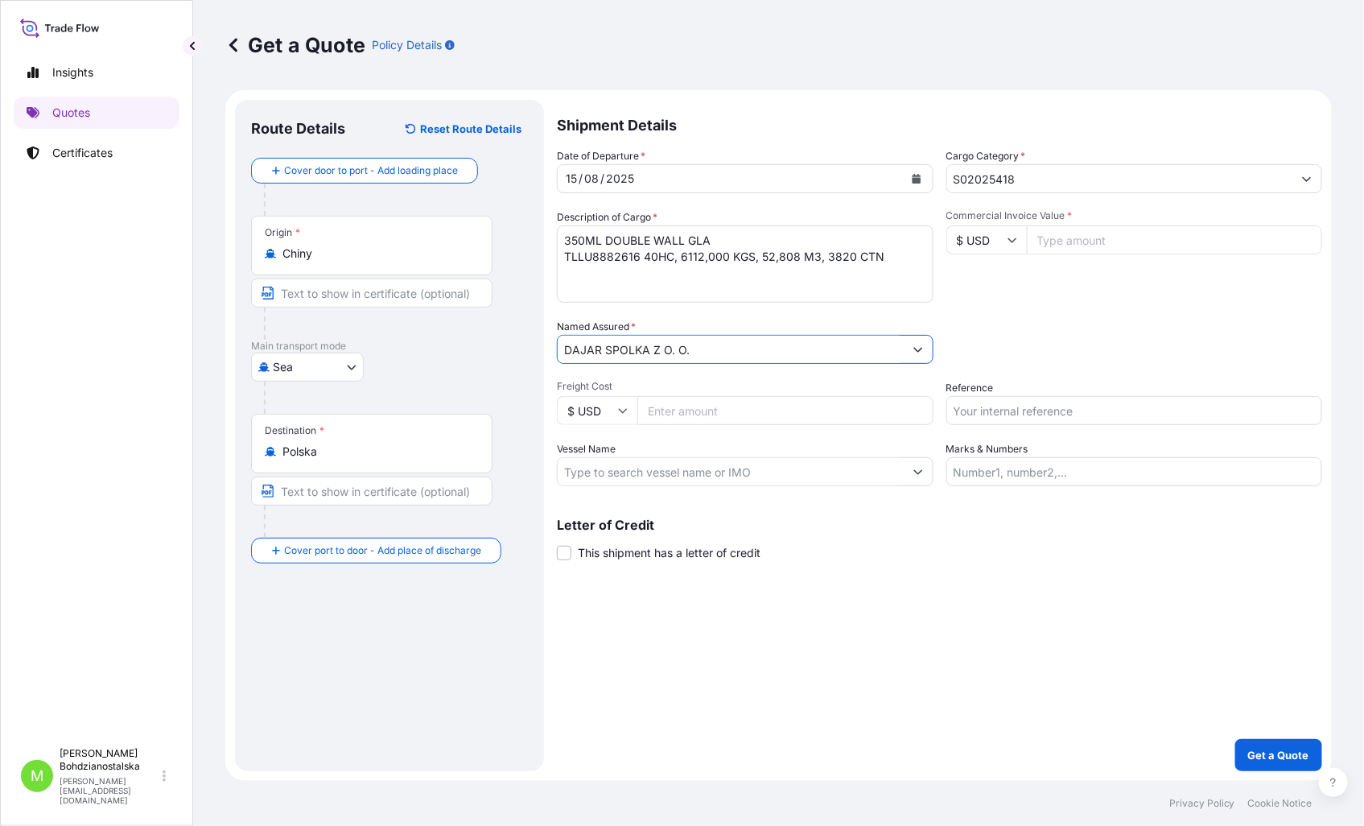
type input "DAJAR SPOLKA Z O. O."
click at [1046, 413] on input "Reference" at bounding box center [1134, 410] width 377 height 29
type input "S02025418"
click at [1072, 650] on div "Shipment Details Date of Departure * [DATE] Cargo Category * S02025418 Descript…" at bounding box center [939, 435] width 765 height 671
click at [1065, 239] on input "Commercial Invoice Value *" at bounding box center [1175, 239] width 296 height 29
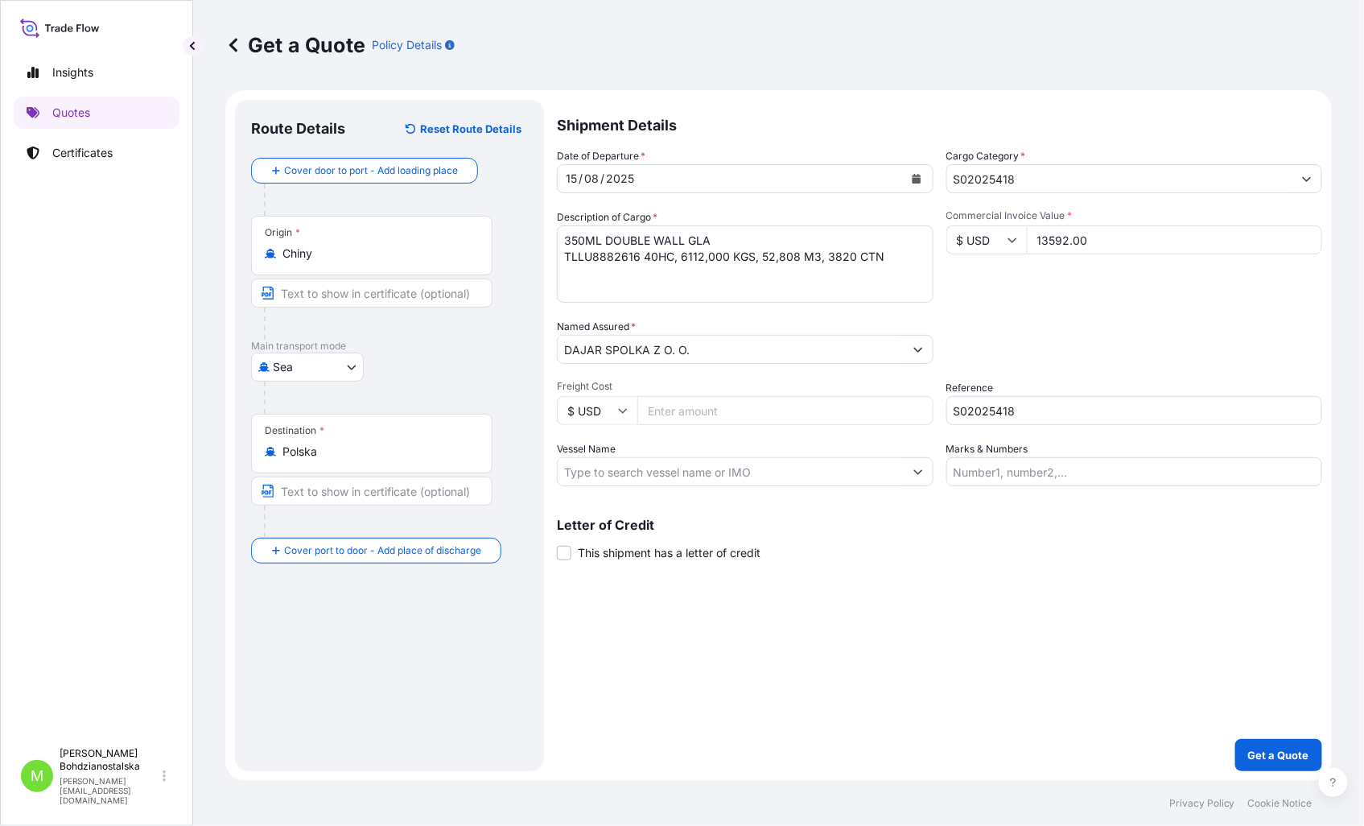
type input "13592.00"
click at [655, 414] on input "Freight Cost" at bounding box center [785, 410] width 296 height 29
type input "9"
type input "3090.00"
click at [912, 768] on div "Shipment Details Date of Departure * [DATE] Cargo Category * S02025418 Descript…" at bounding box center [939, 435] width 765 height 671
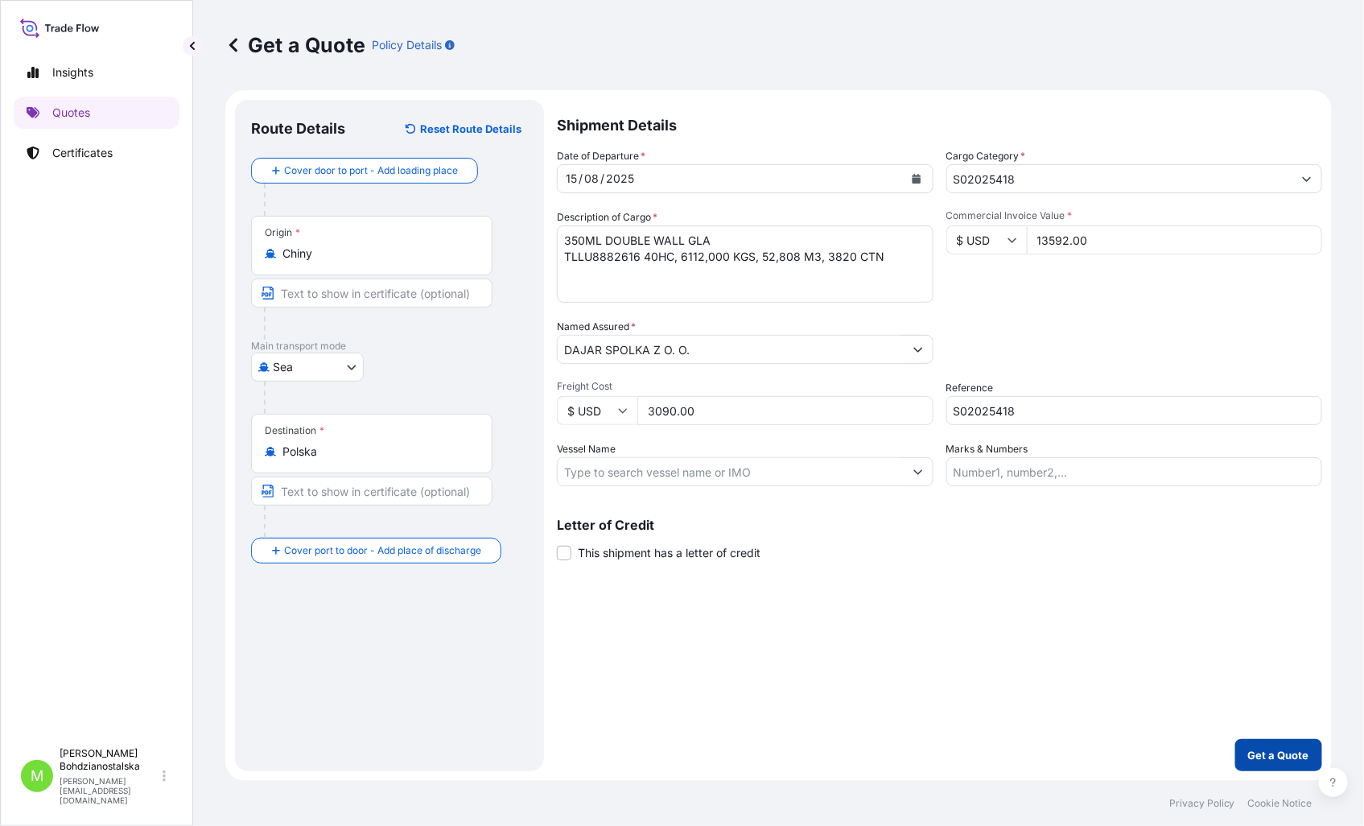
click at [1269, 760] on p "Get a Quote" at bounding box center [1278, 755] width 61 height 16
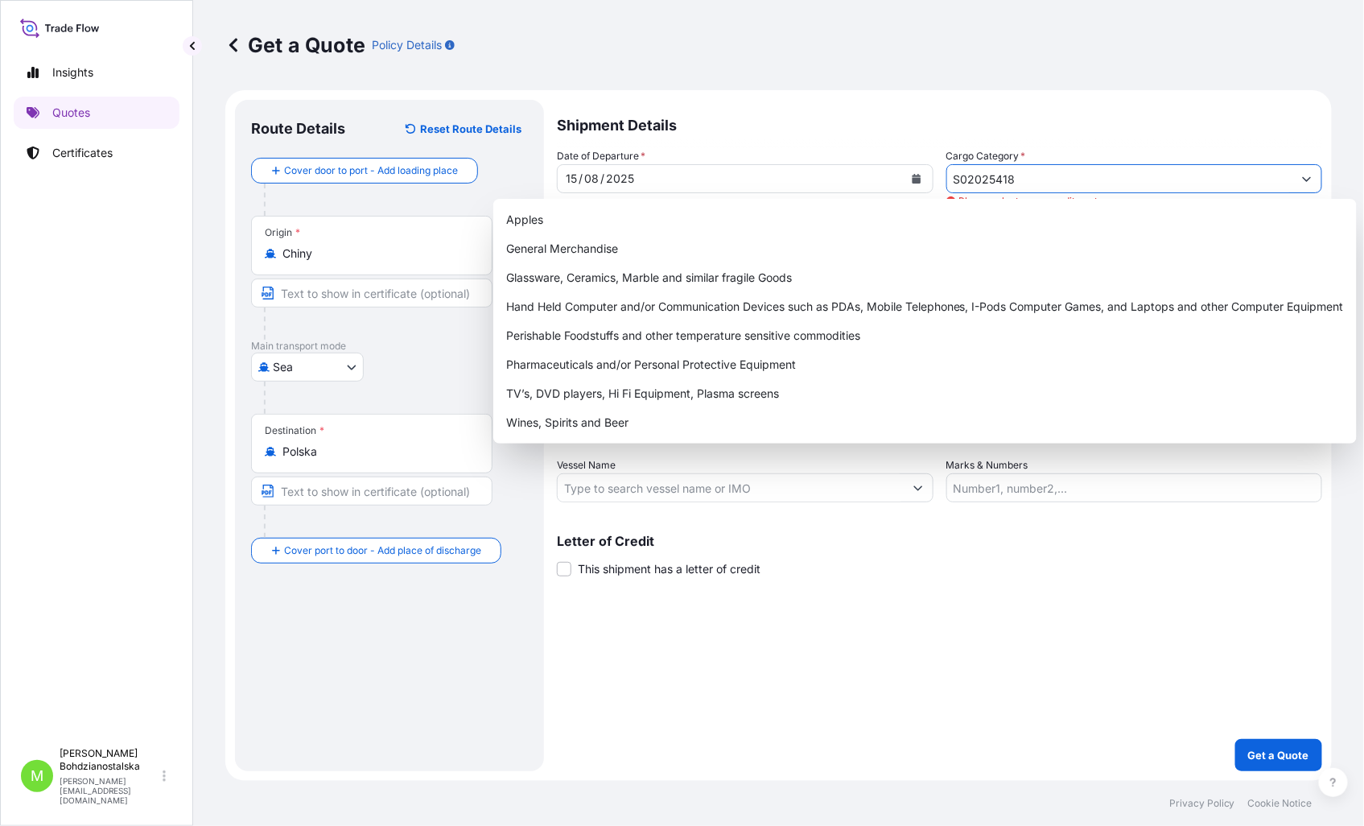
click at [1008, 183] on input "S02025418" at bounding box center [1120, 178] width 346 height 29
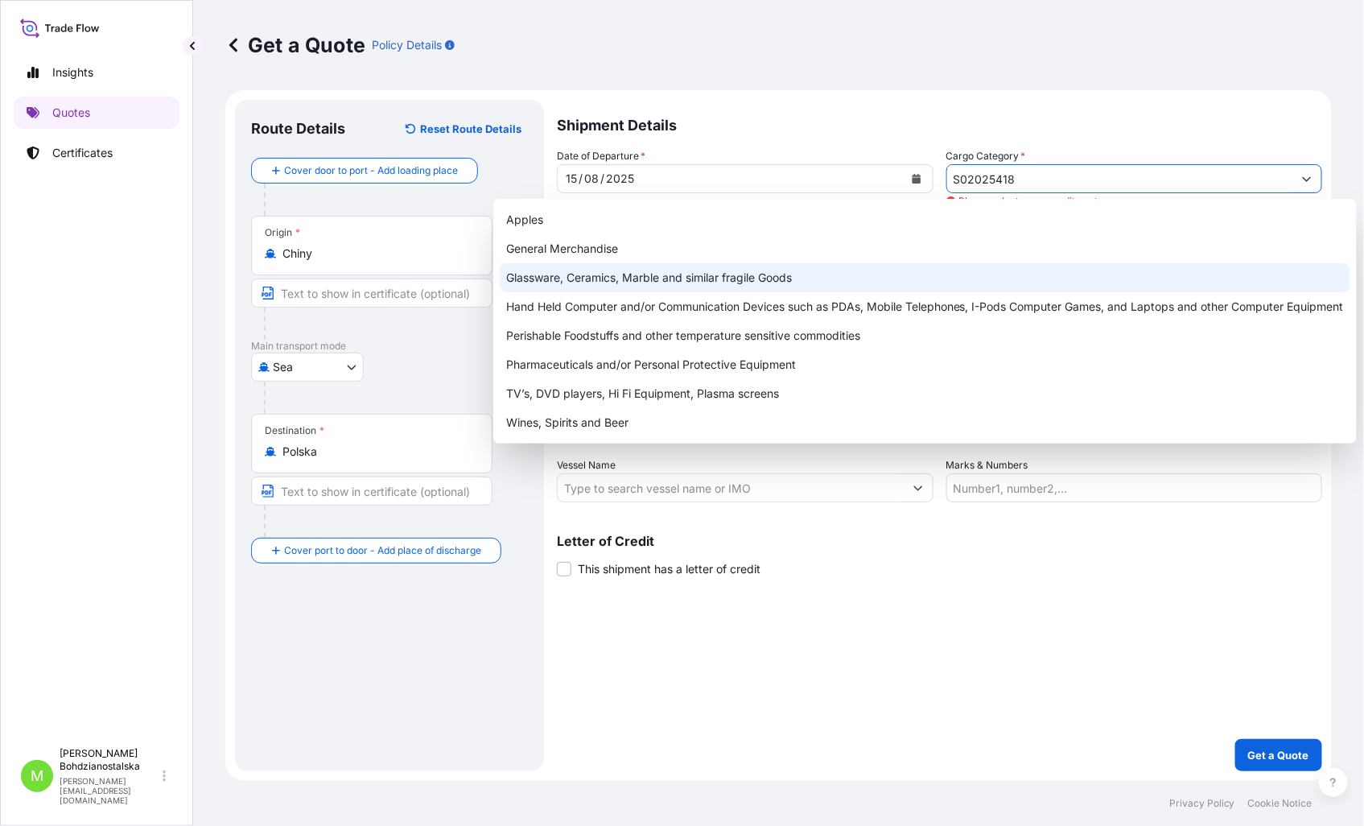
click at [591, 252] on div "General Merchandise" at bounding box center [925, 248] width 851 height 29
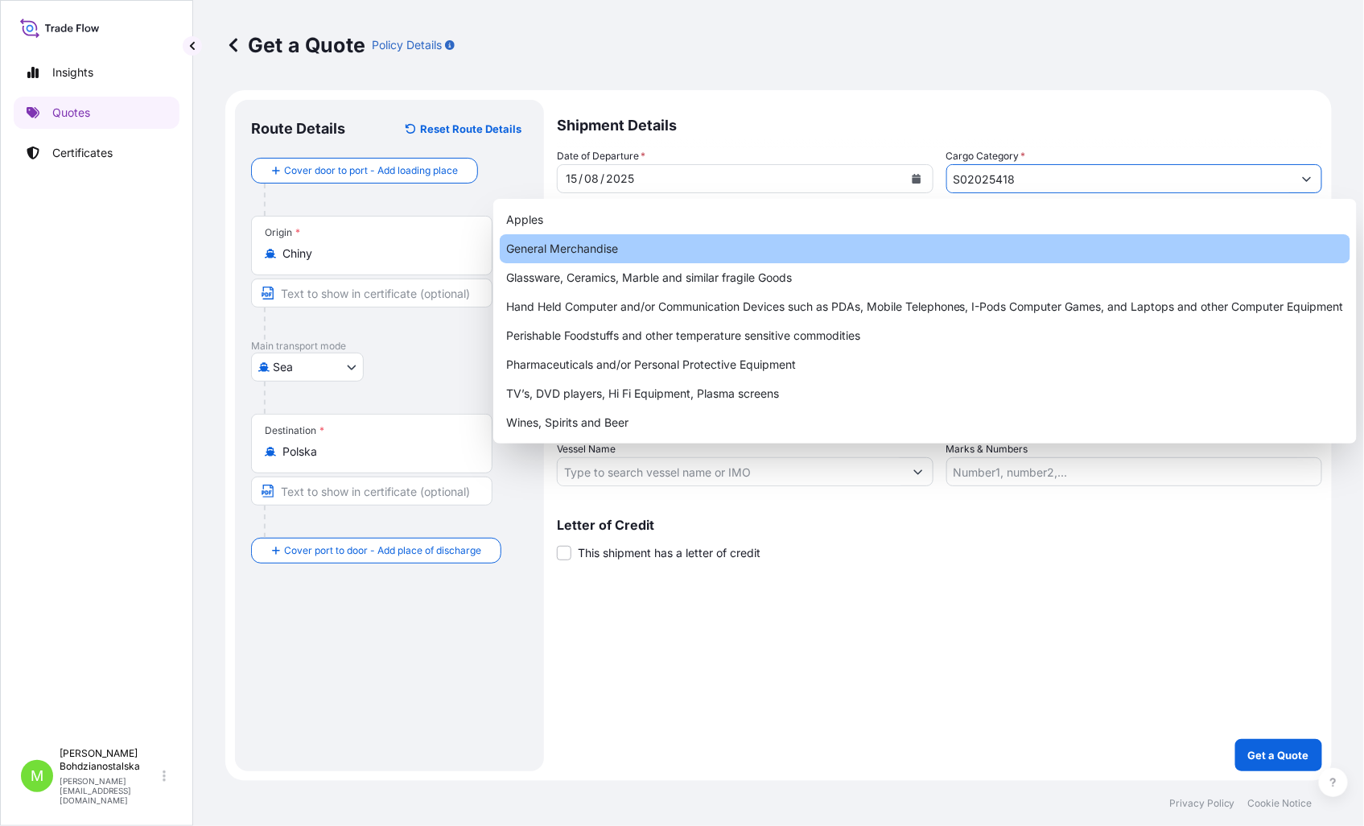
type input "General Merchandise"
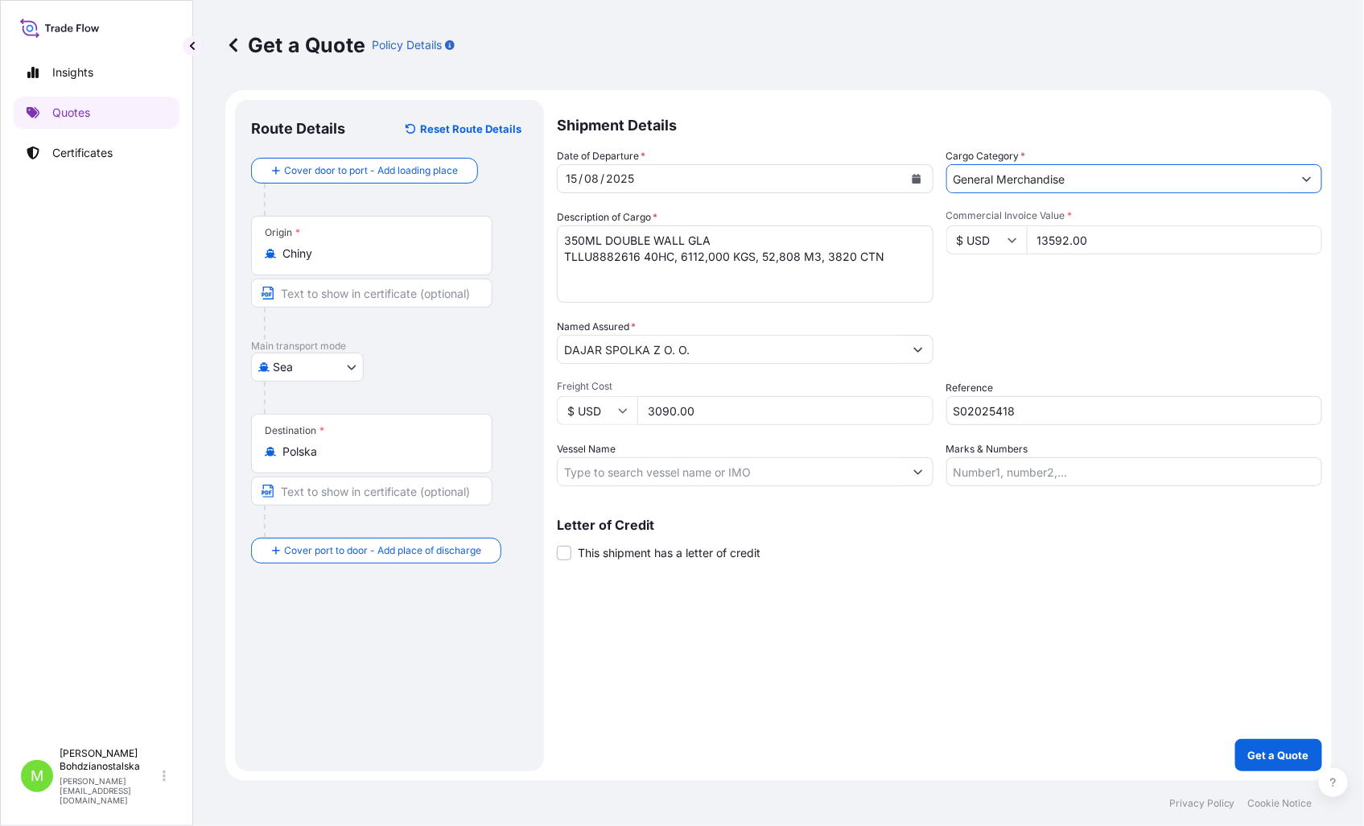
click at [1057, 634] on div "Shipment Details Date of Departure * [DATE] Cargo Category * General Merchandis…" at bounding box center [939, 435] width 765 height 671
click at [1293, 747] on p "Get a Quote" at bounding box center [1278, 755] width 61 height 16
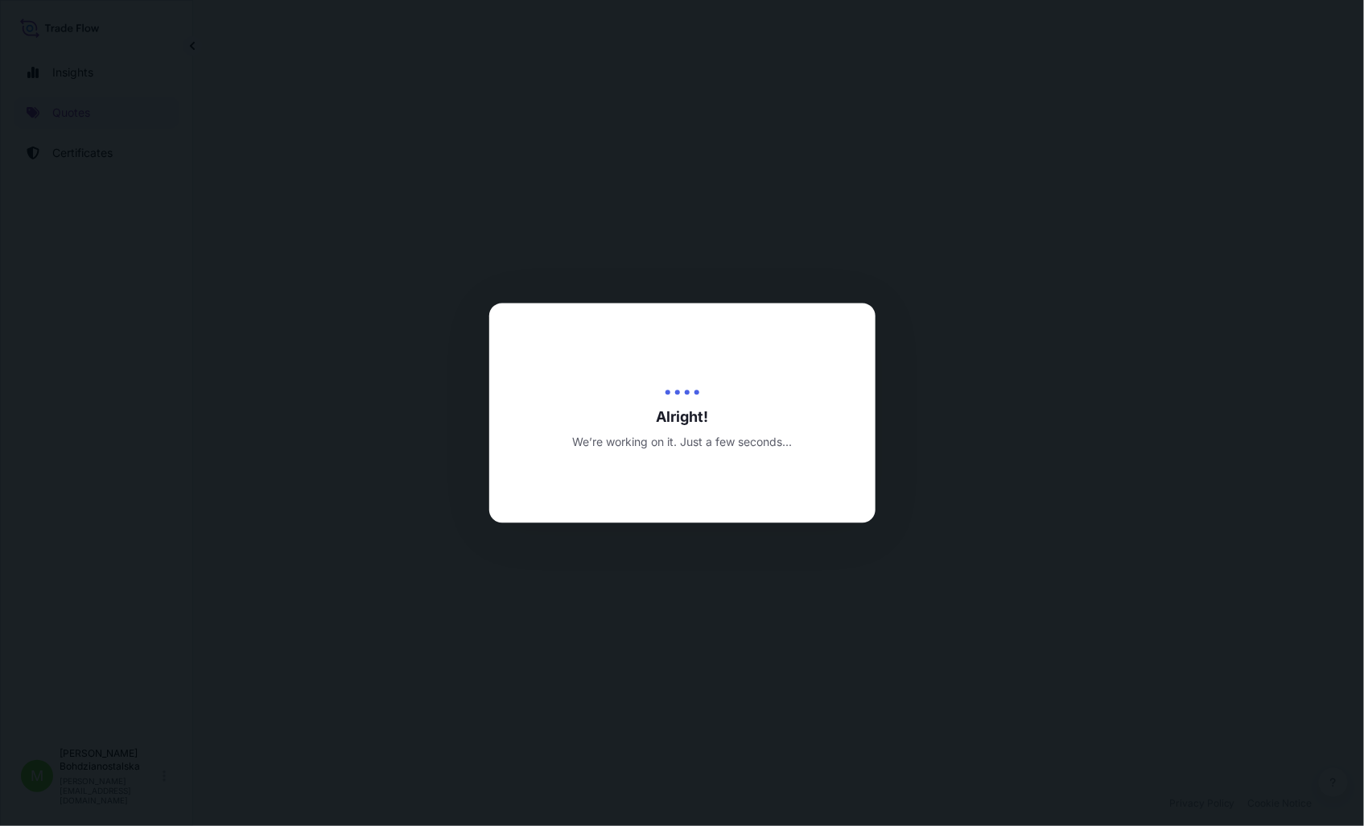
select select "Sea"
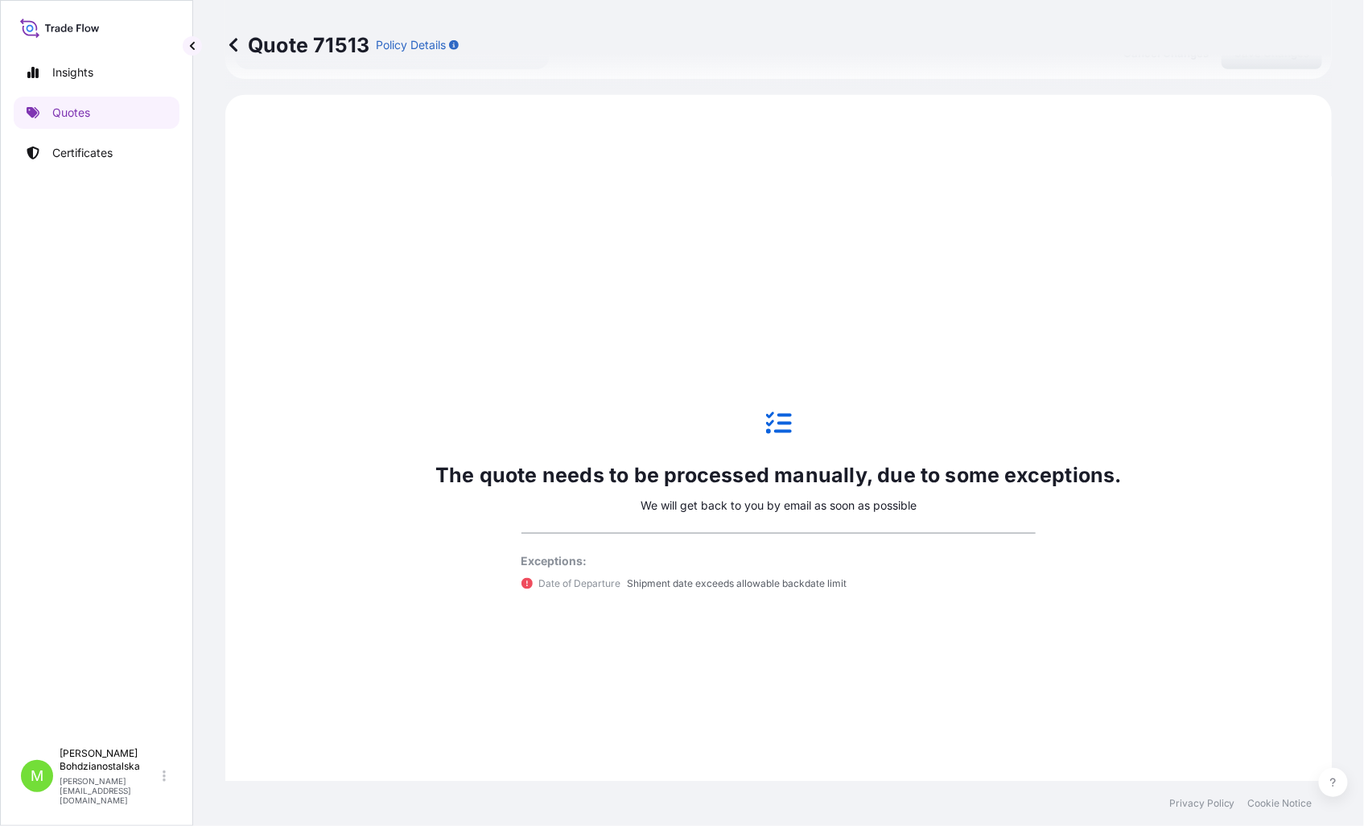
scroll to position [551, 0]
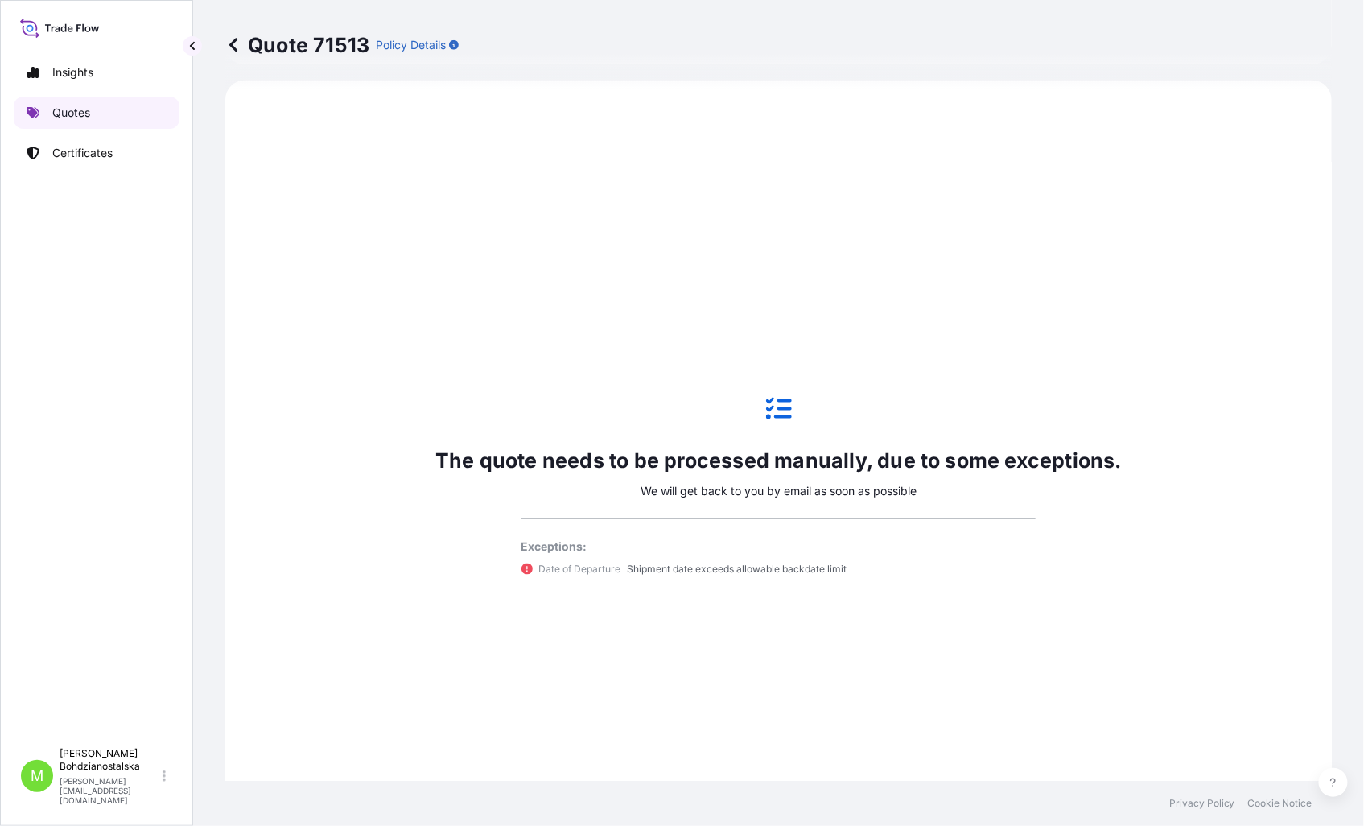
click at [84, 114] on p "Quotes" at bounding box center [71, 113] width 38 height 16
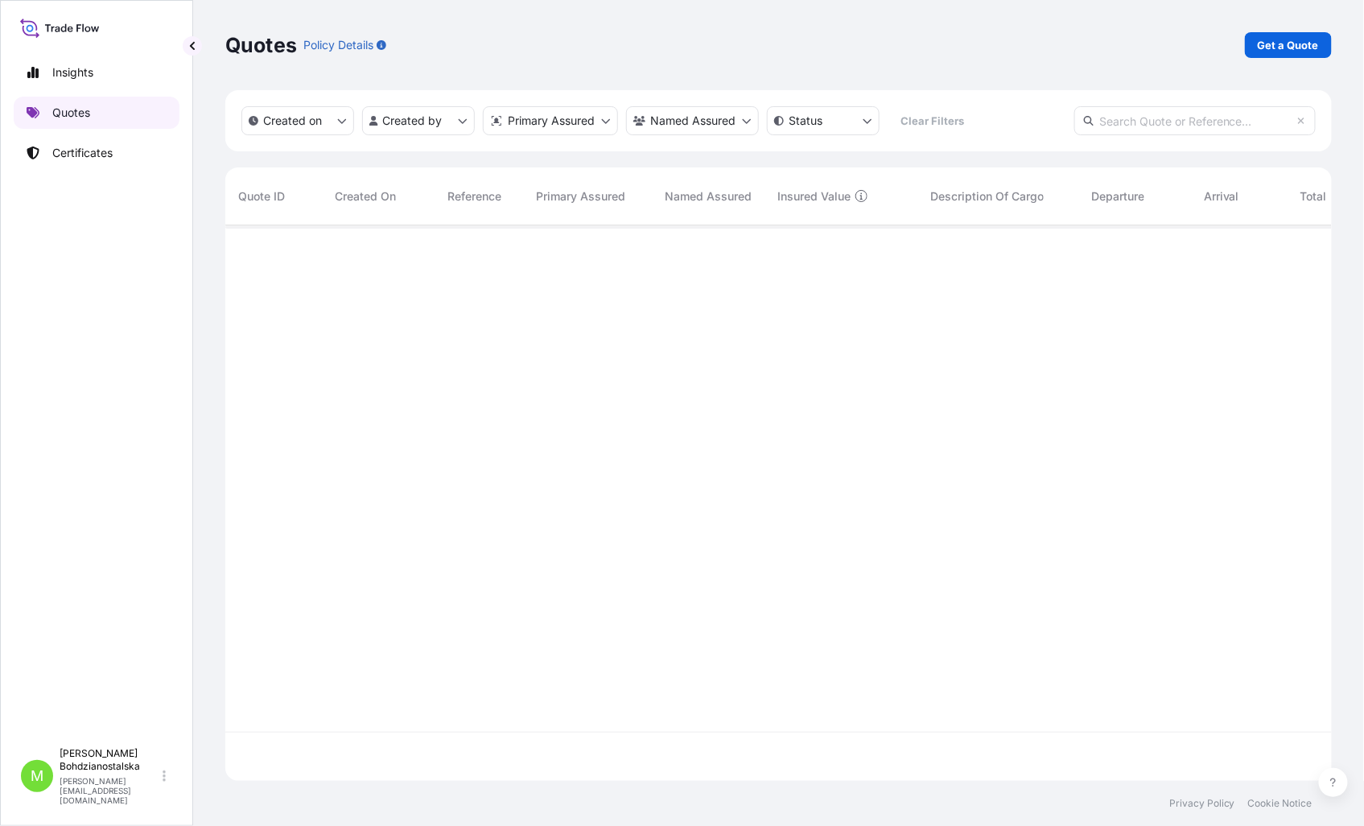
scroll to position [551, 1093]
click at [1283, 50] on p "Get a Quote" at bounding box center [1288, 45] width 61 height 16
select select "Sea"
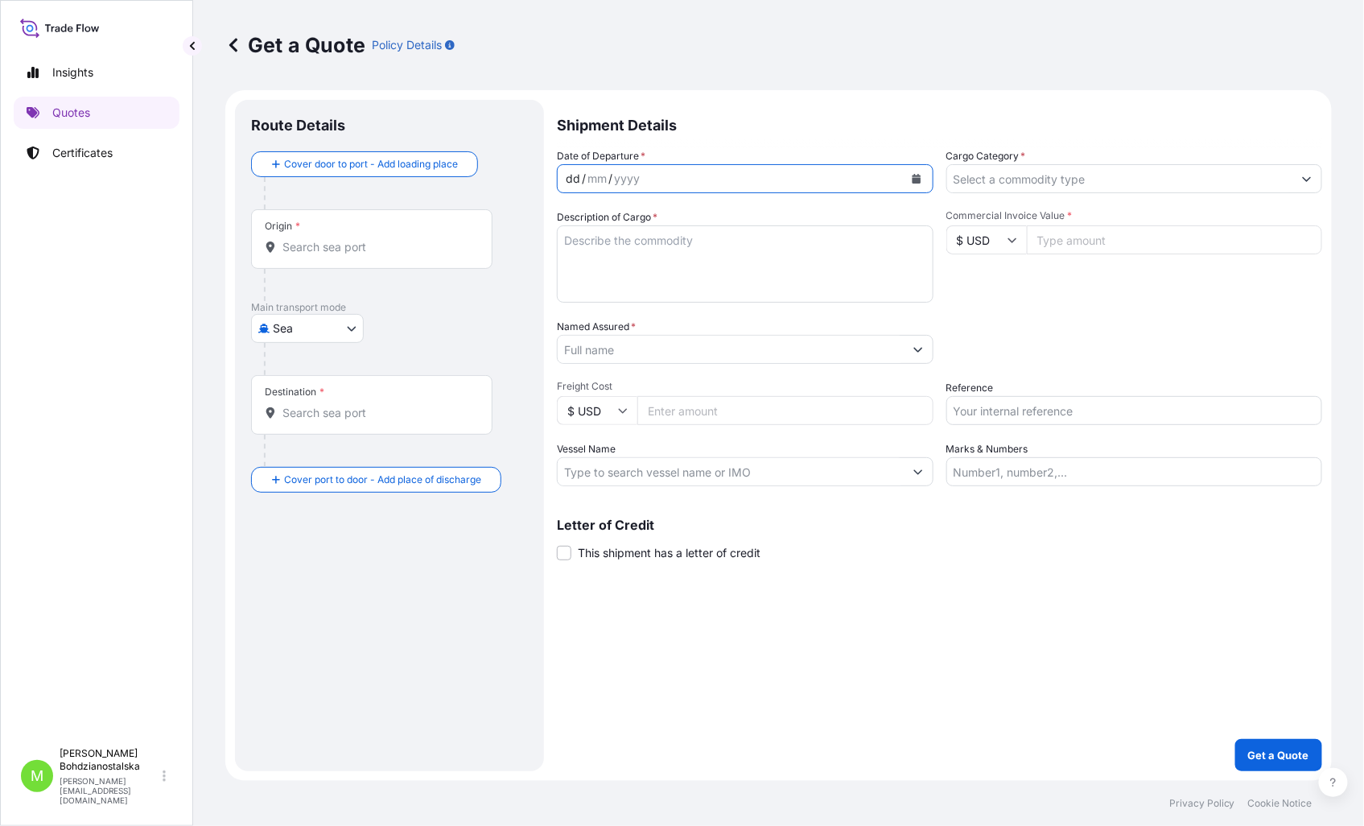
click at [693, 178] on div "dd / mm / yyyy" at bounding box center [731, 178] width 346 height 29
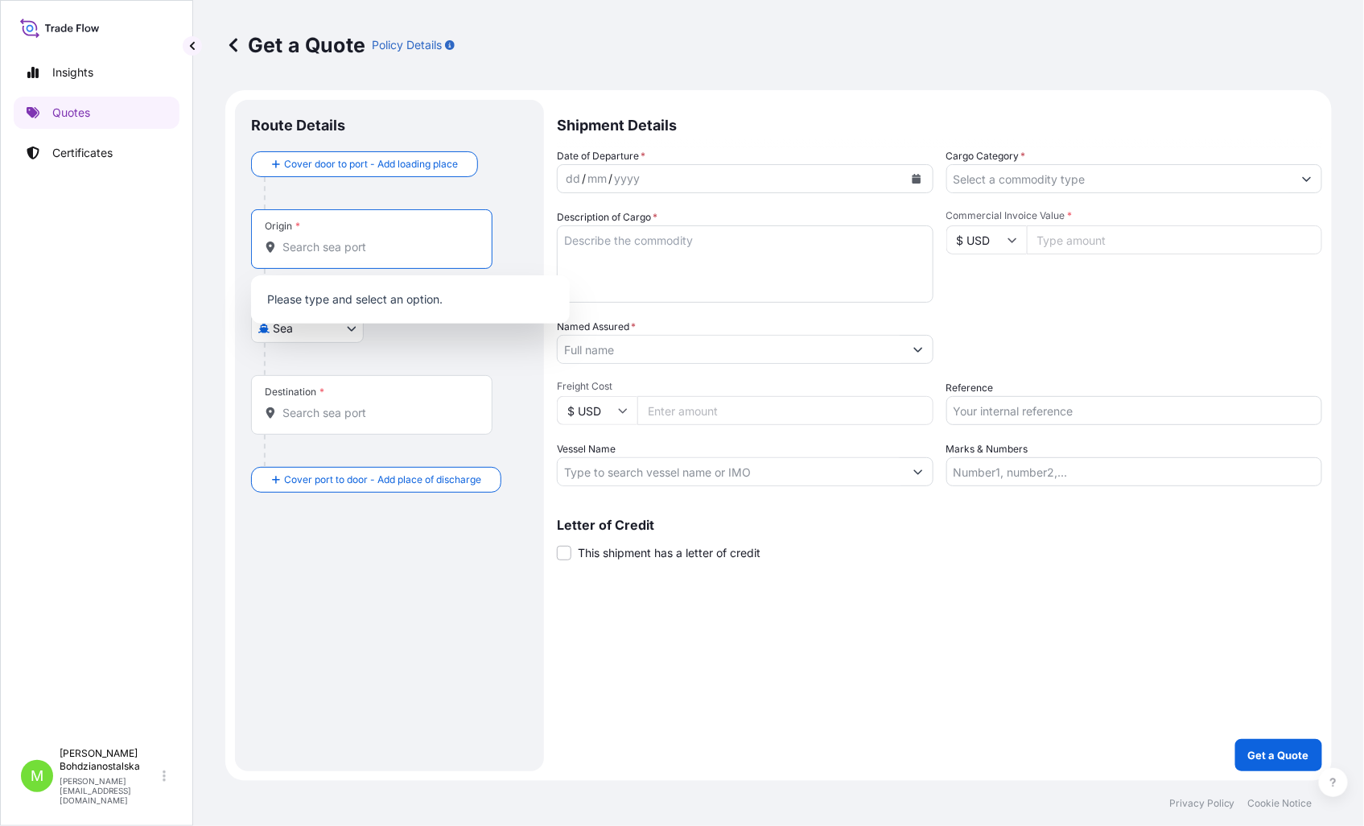
click at [299, 239] on input "Origin *" at bounding box center [377, 247] width 190 height 16
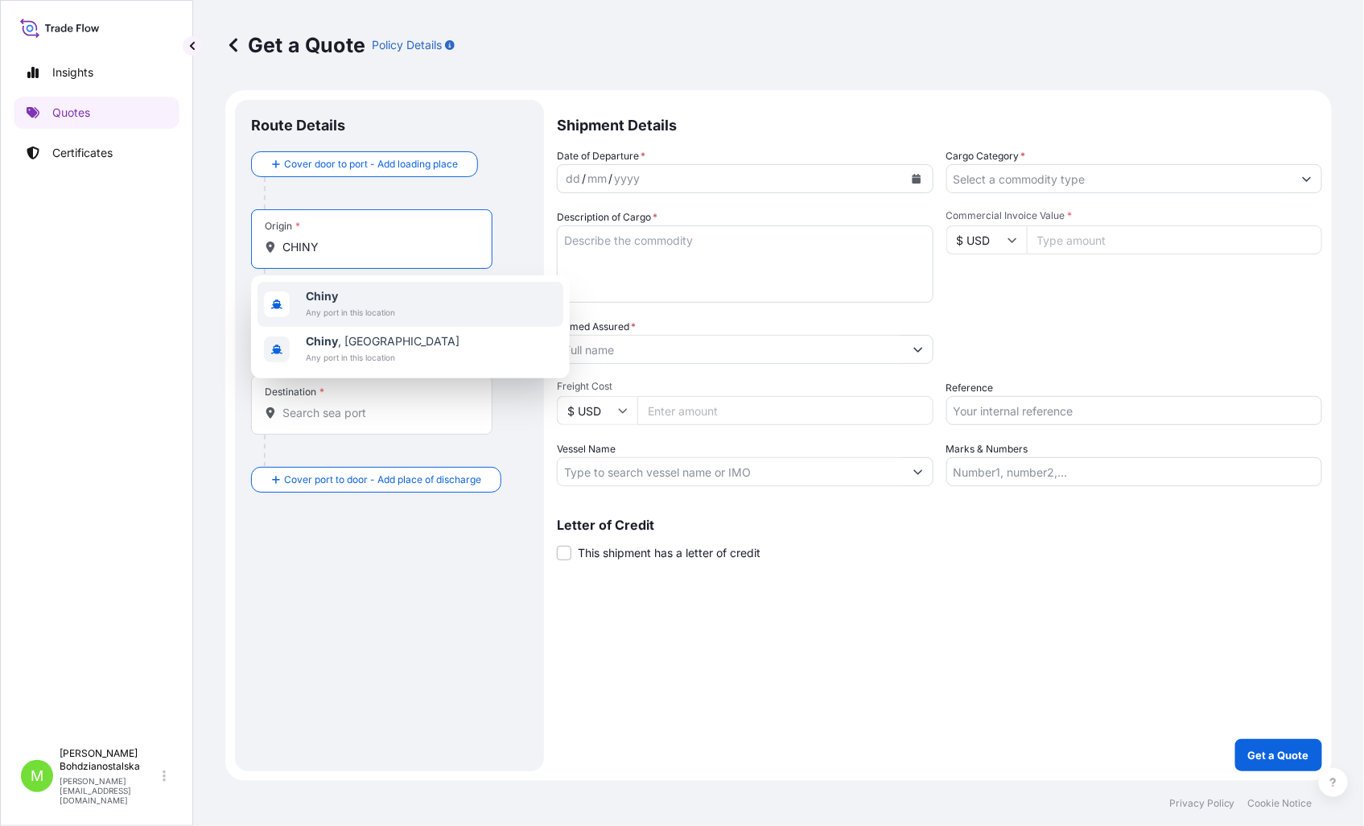
click at [379, 304] on span "Any port in this location" at bounding box center [350, 312] width 89 height 16
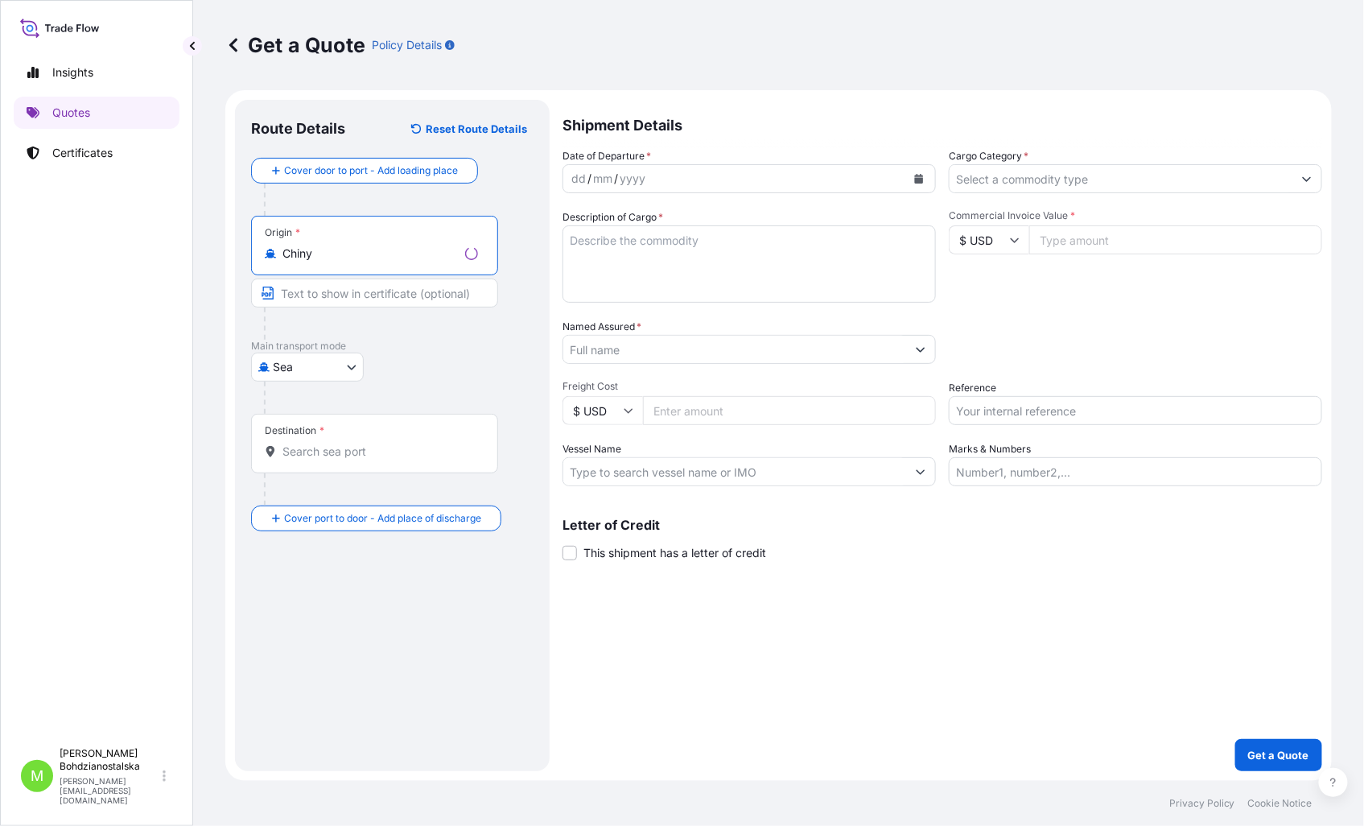
type input "Chiny"
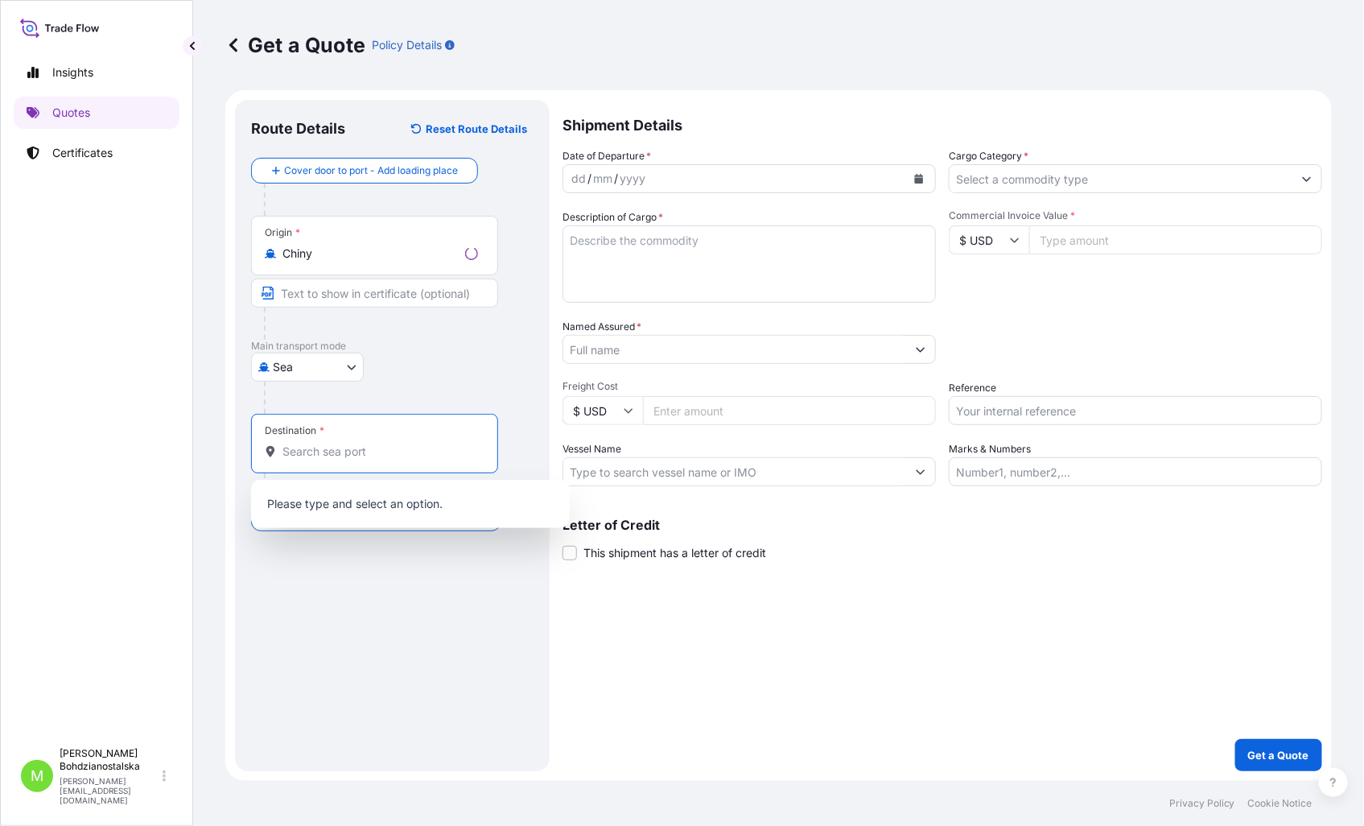
click at [373, 457] on input "Destination *" at bounding box center [380, 451] width 196 height 16
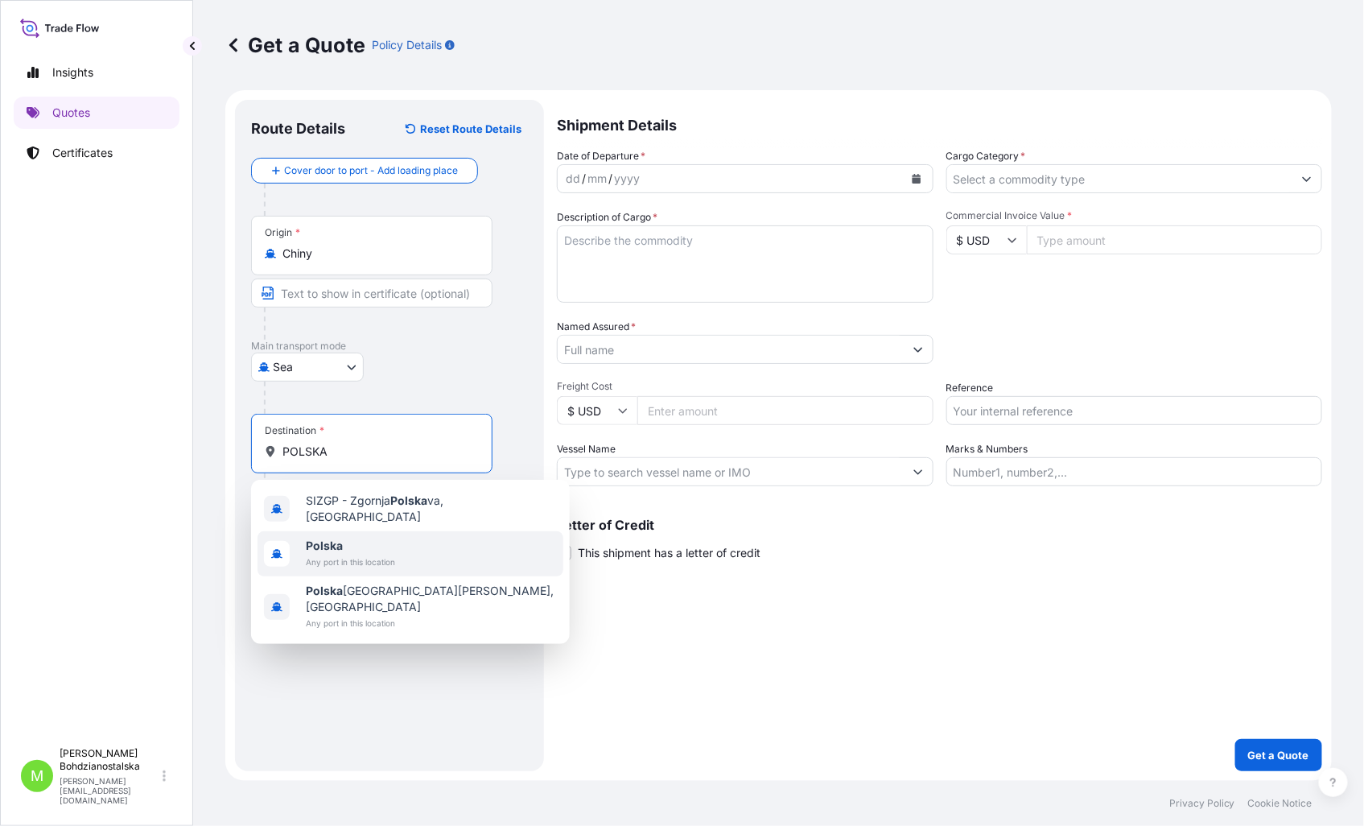
click at [383, 558] on span "Any port in this location" at bounding box center [350, 562] width 89 height 16
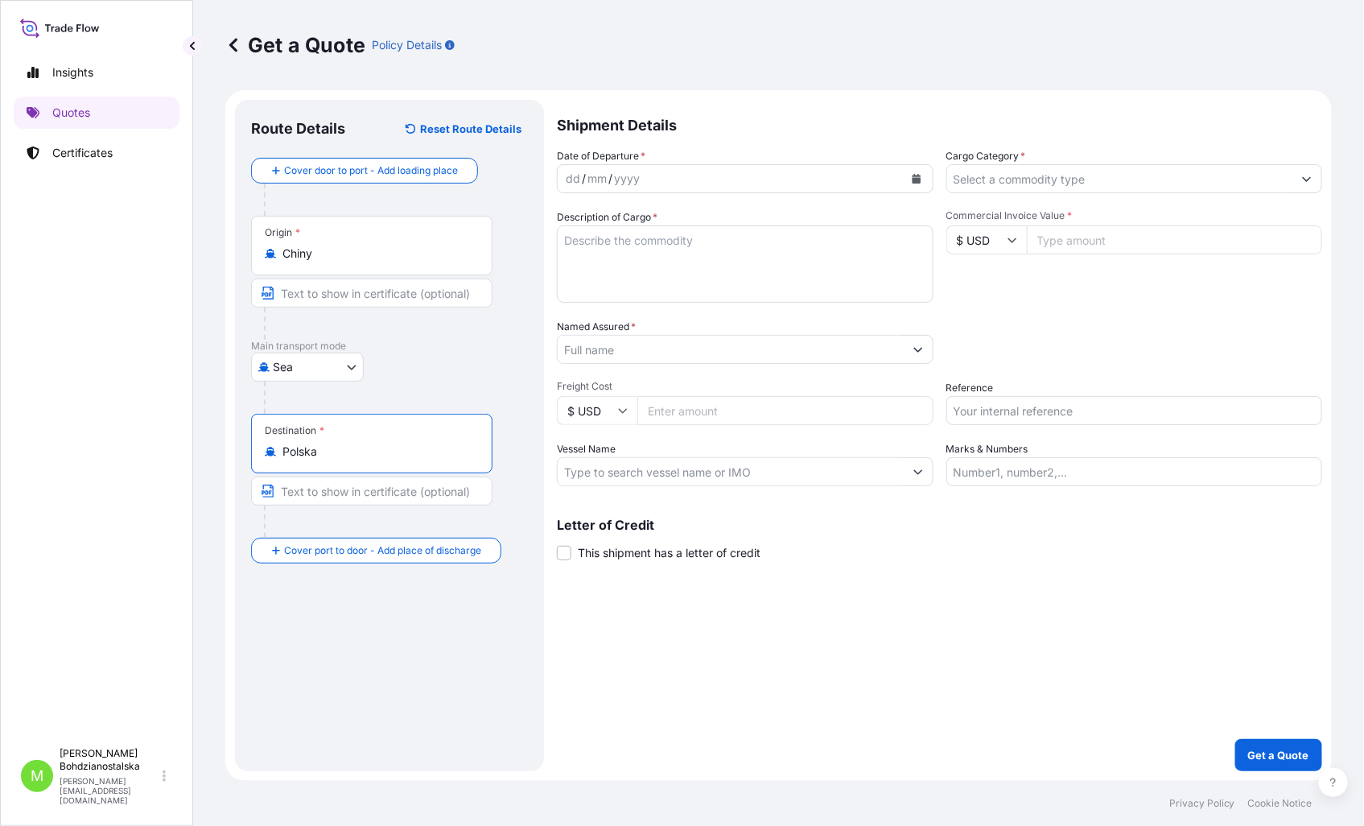
type input "Polska"
click at [575, 171] on div "dd" at bounding box center [573, 178] width 18 height 19
click at [955, 172] on input "Cargo Category *" at bounding box center [1120, 178] width 346 height 29
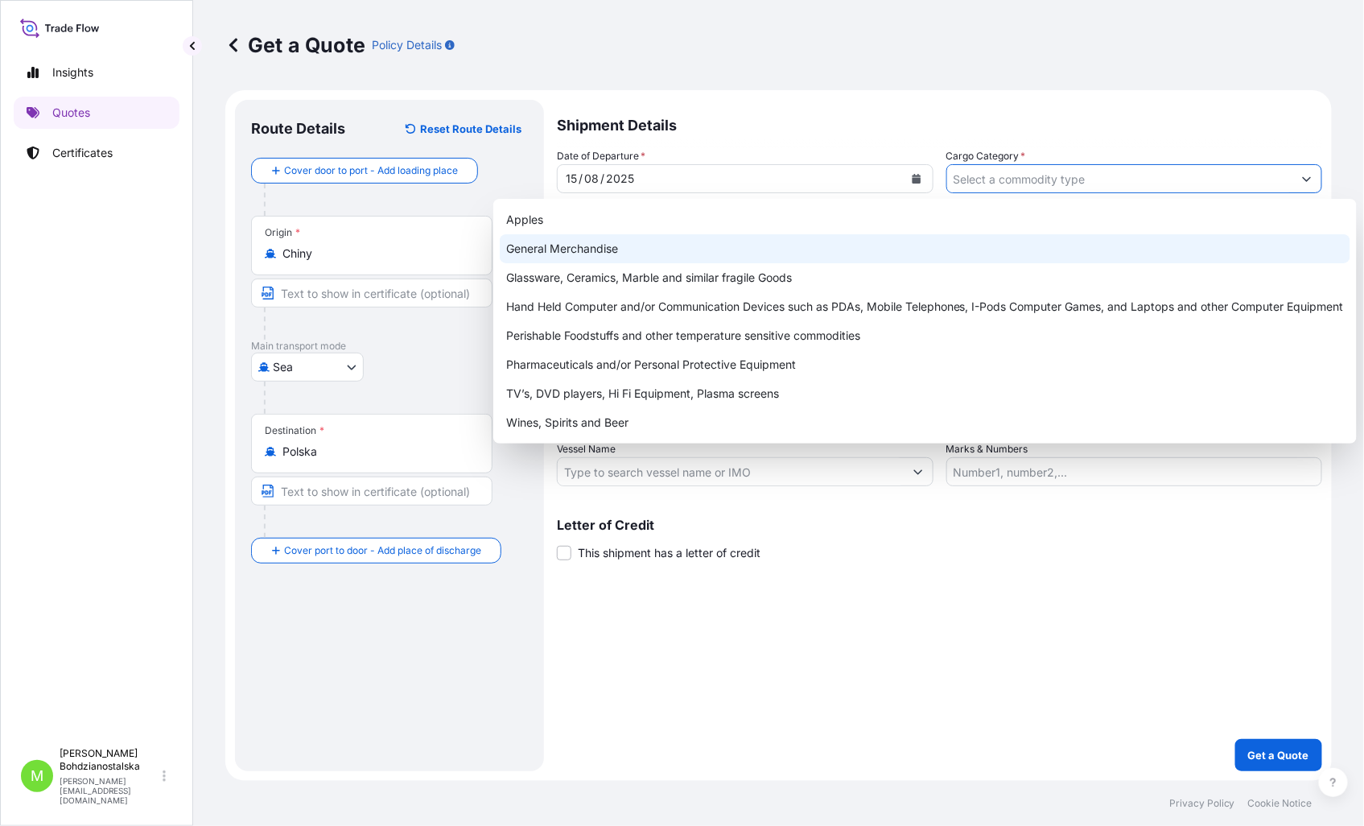
click at [637, 244] on div "General Merchandise" at bounding box center [925, 248] width 851 height 29
type input "General Merchandise"
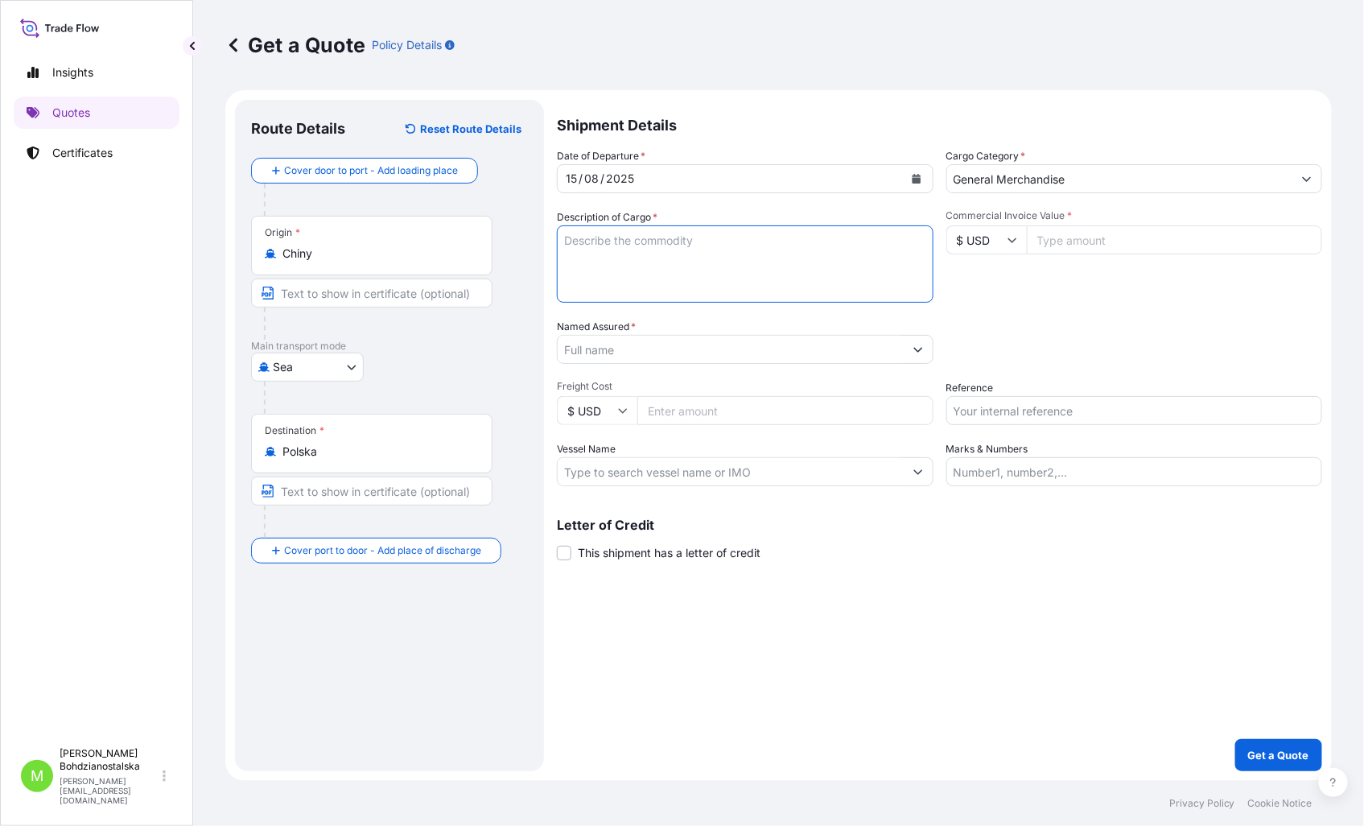
click at [631, 252] on textarea "Description of Cargo *" at bounding box center [745, 263] width 377 height 77
click at [650, 250] on textarea "Description of Cargo *" at bounding box center [745, 263] width 377 height 77
paste textarea "GLA CANISTER"
click at [576, 250] on textarea "GLA CANISTER" at bounding box center [745, 263] width 377 height 77
paste textarea "CMAU5779578"
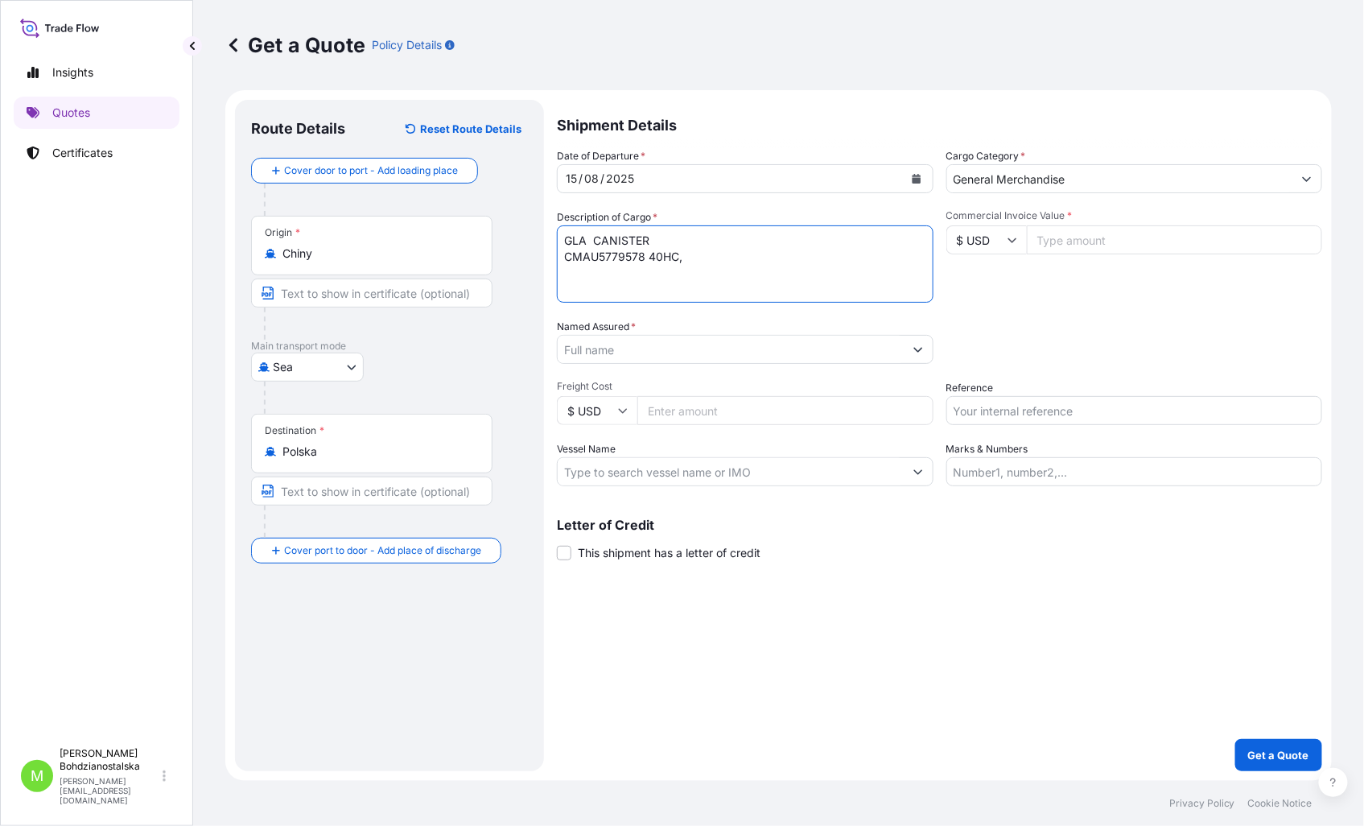
click at [738, 262] on textarea "GLA CANISTER CMAU5779578 40HC," at bounding box center [745, 263] width 377 height 77
paste textarea "8018,400"
type textarea "GLA CANISTER CMAU5779578 40HC, 8018,400 KGS, 53,840 KGS"
click at [1103, 230] on input "Commercial Invoice Value *" at bounding box center [1175, 239] width 296 height 29
click at [1100, 233] on input "Commercial Invoice Value *" at bounding box center [1175, 239] width 296 height 29
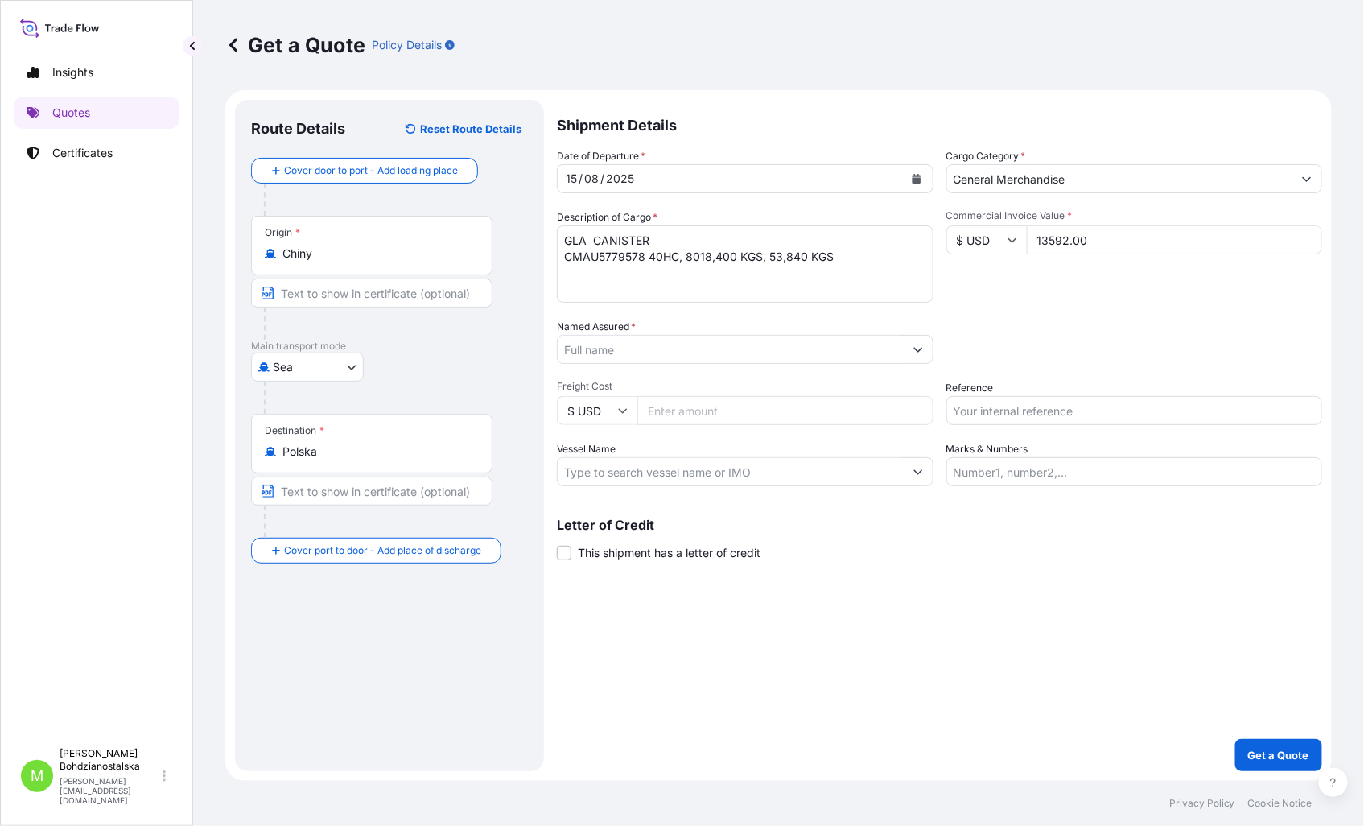
type input "13592.00"
click at [558, 348] on form "Route Details Reset Route Details Cover door to port - Add loading place Place …" at bounding box center [778, 435] width 1106 height 690
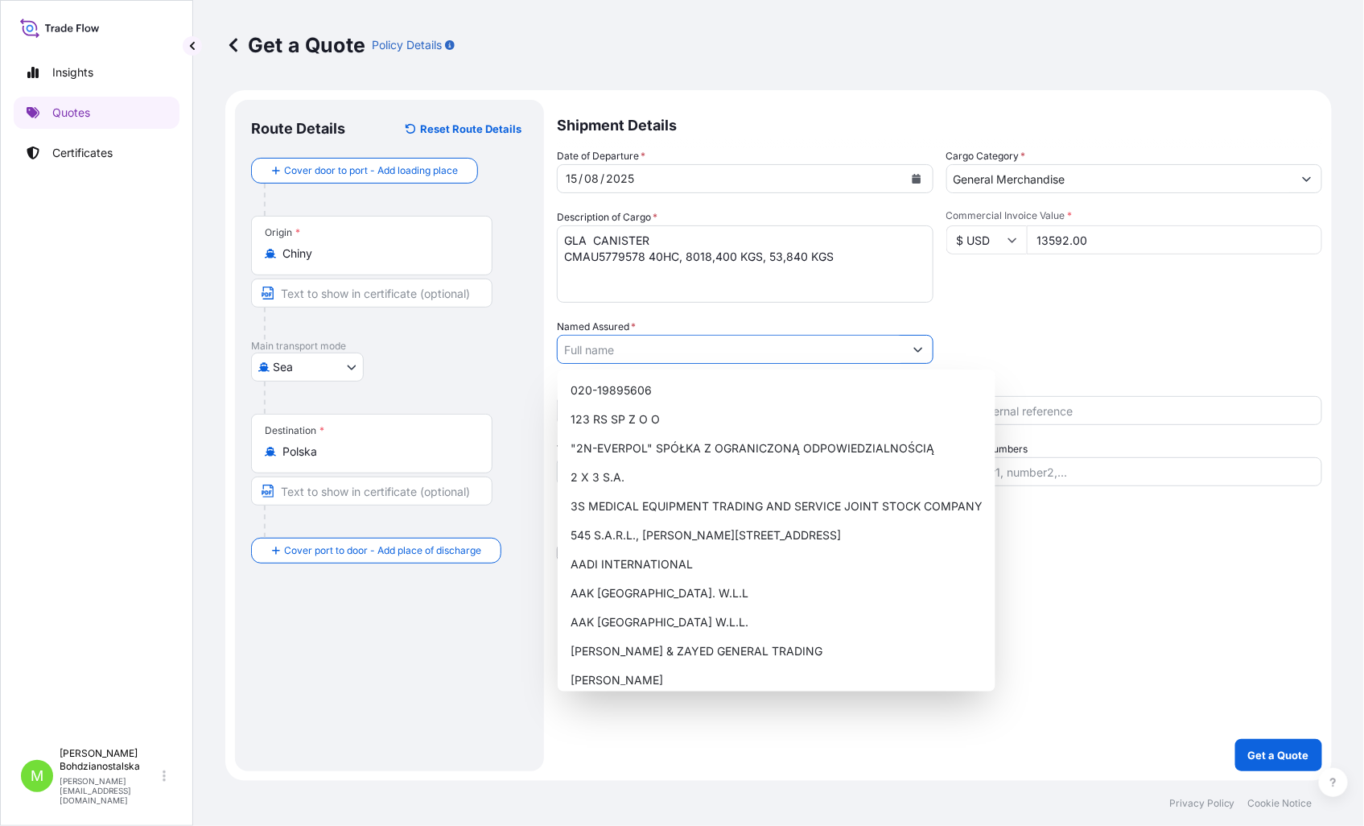
click at [628, 356] on input "Named Assured *" at bounding box center [731, 349] width 346 height 29
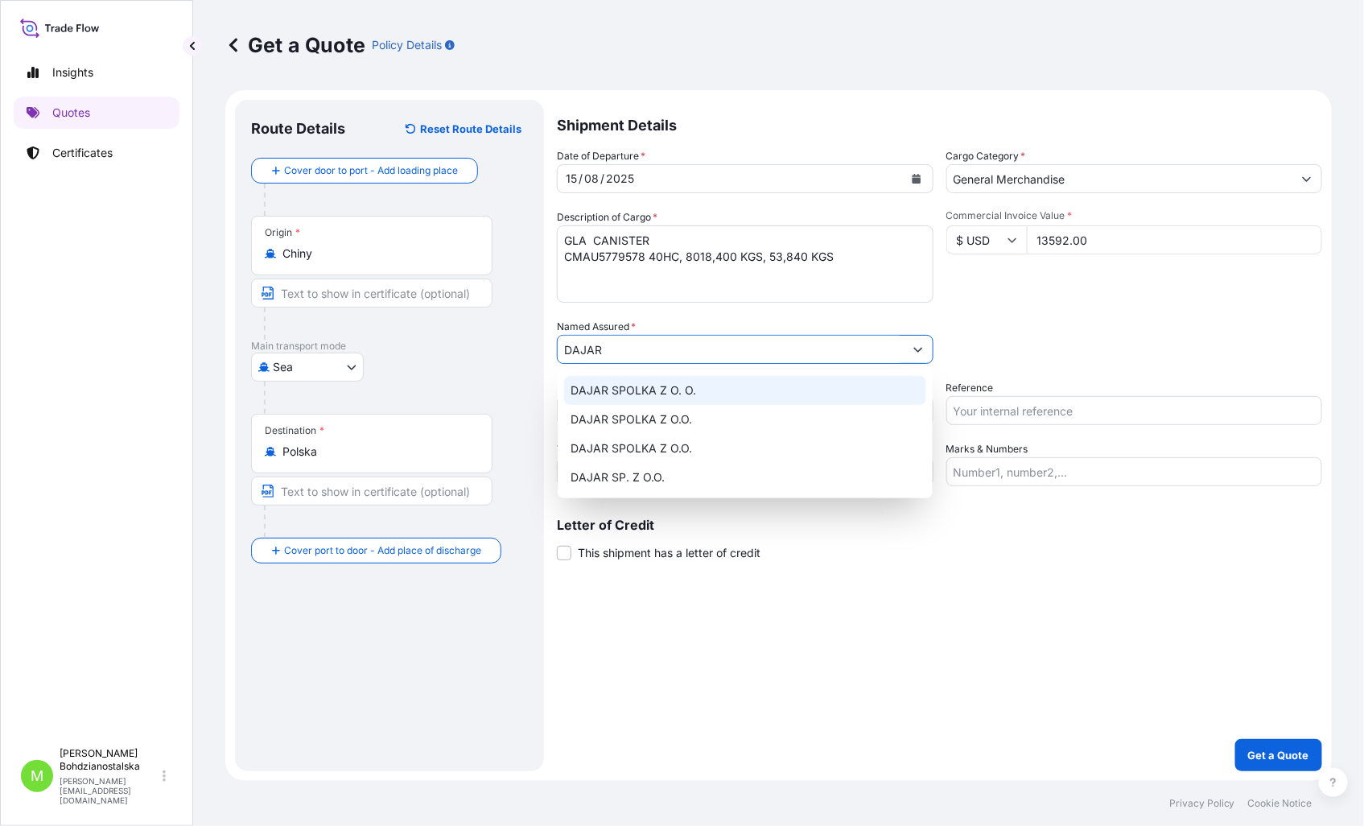
click at [727, 389] on div "DAJAR SPOLKA Z O. O." at bounding box center [745, 390] width 362 height 29
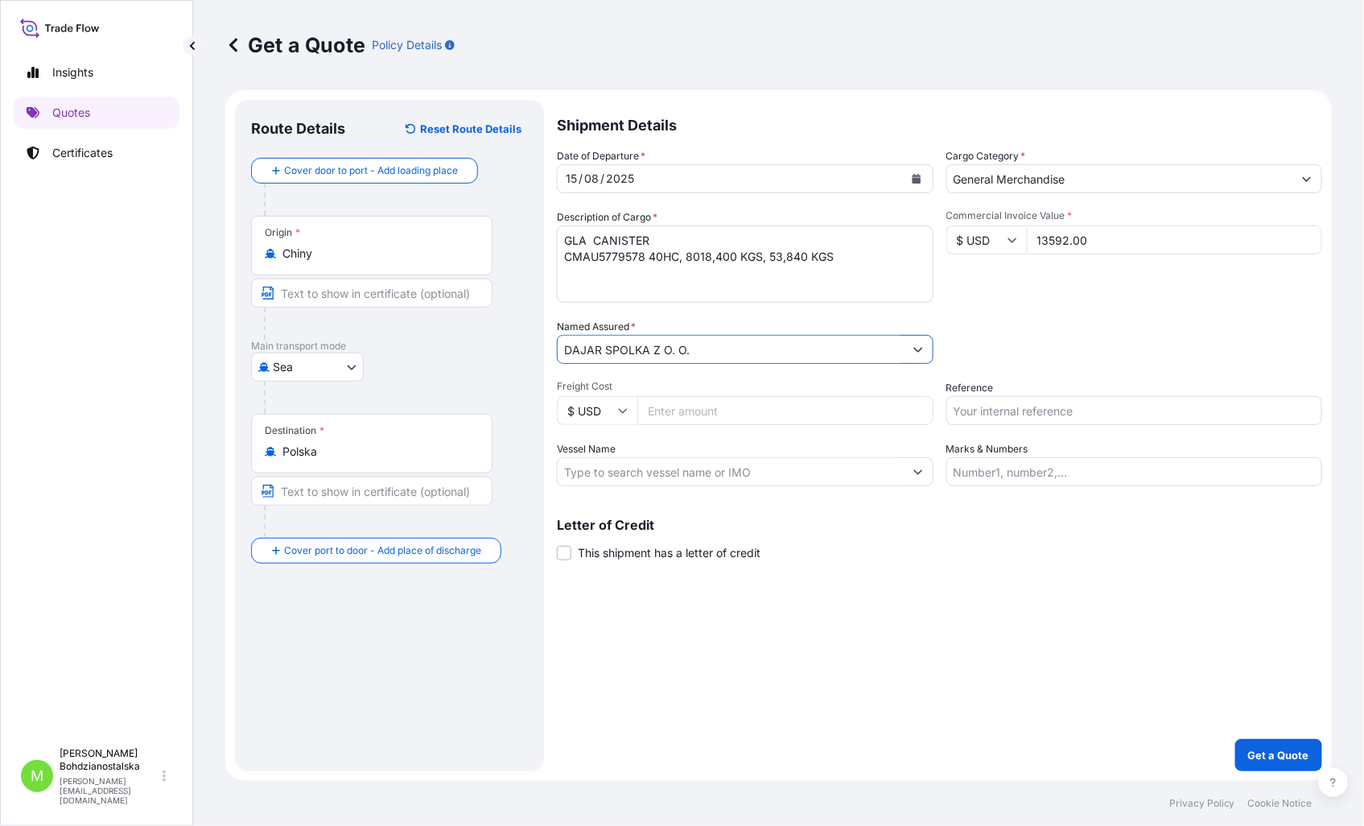
type input "DAJAR SPOLKA Z O. O."
click at [1036, 406] on input "Reference" at bounding box center [1134, 410] width 377 height 29
click at [680, 411] on input "Freight Cost" at bounding box center [785, 410] width 296 height 29
type input "3090"
click at [1197, 419] on input "Reference" at bounding box center [1134, 410] width 377 height 29
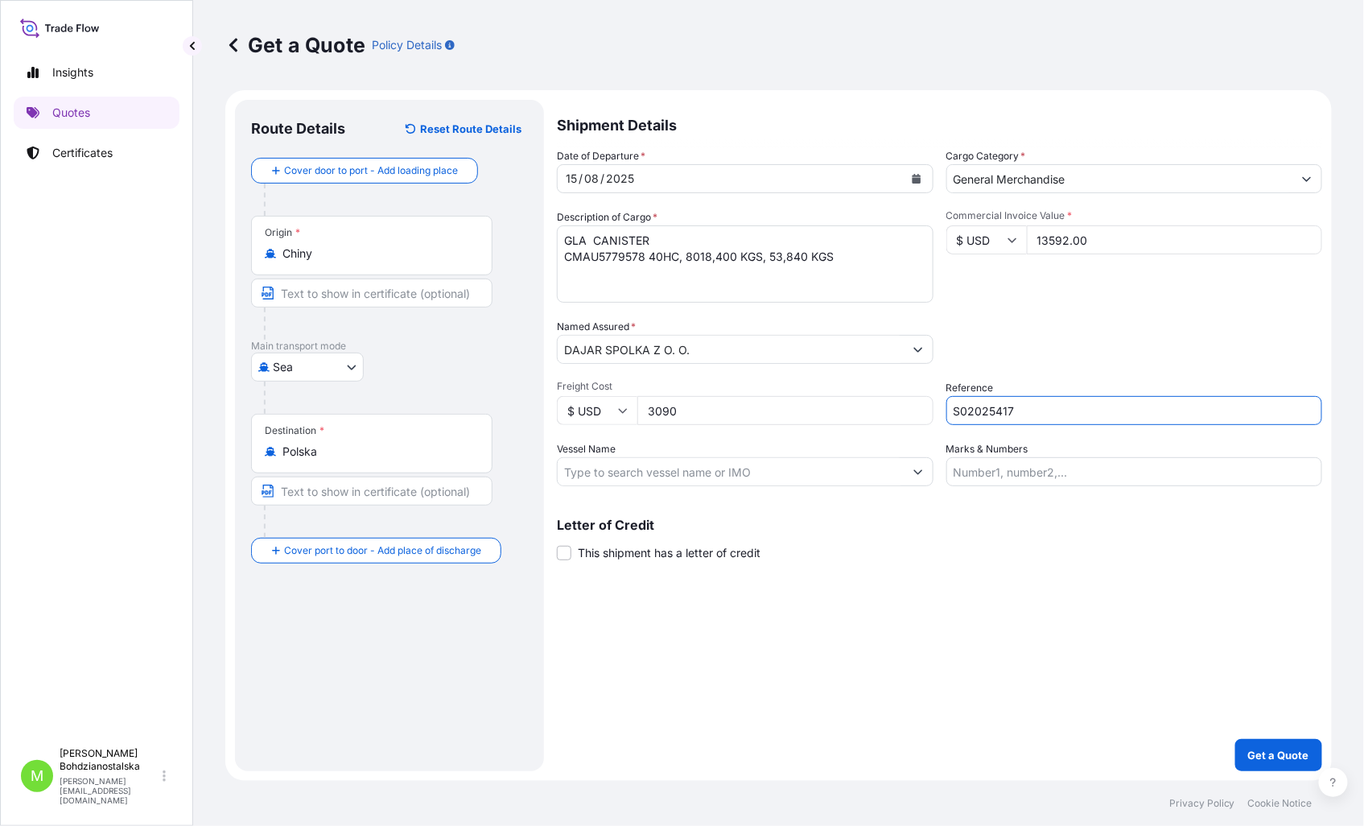
type input "S02025417"
click at [1077, 649] on div "Shipment Details Date of Departure * [DATE] Cargo Category * General Merchandis…" at bounding box center [939, 435] width 765 height 671
click at [1275, 757] on p "Get a Quote" at bounding box center [1278, 755] width 61 height 16
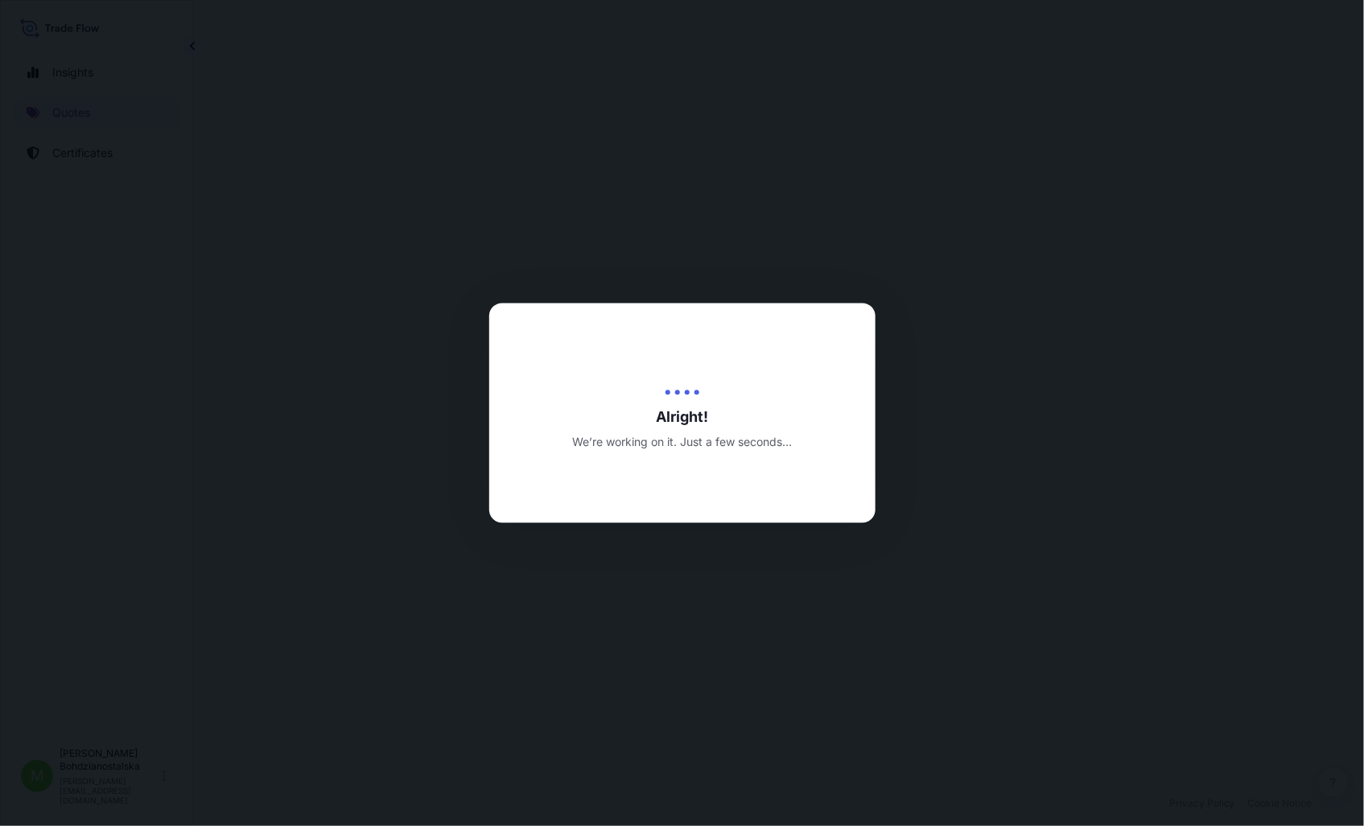
select select "Sea"
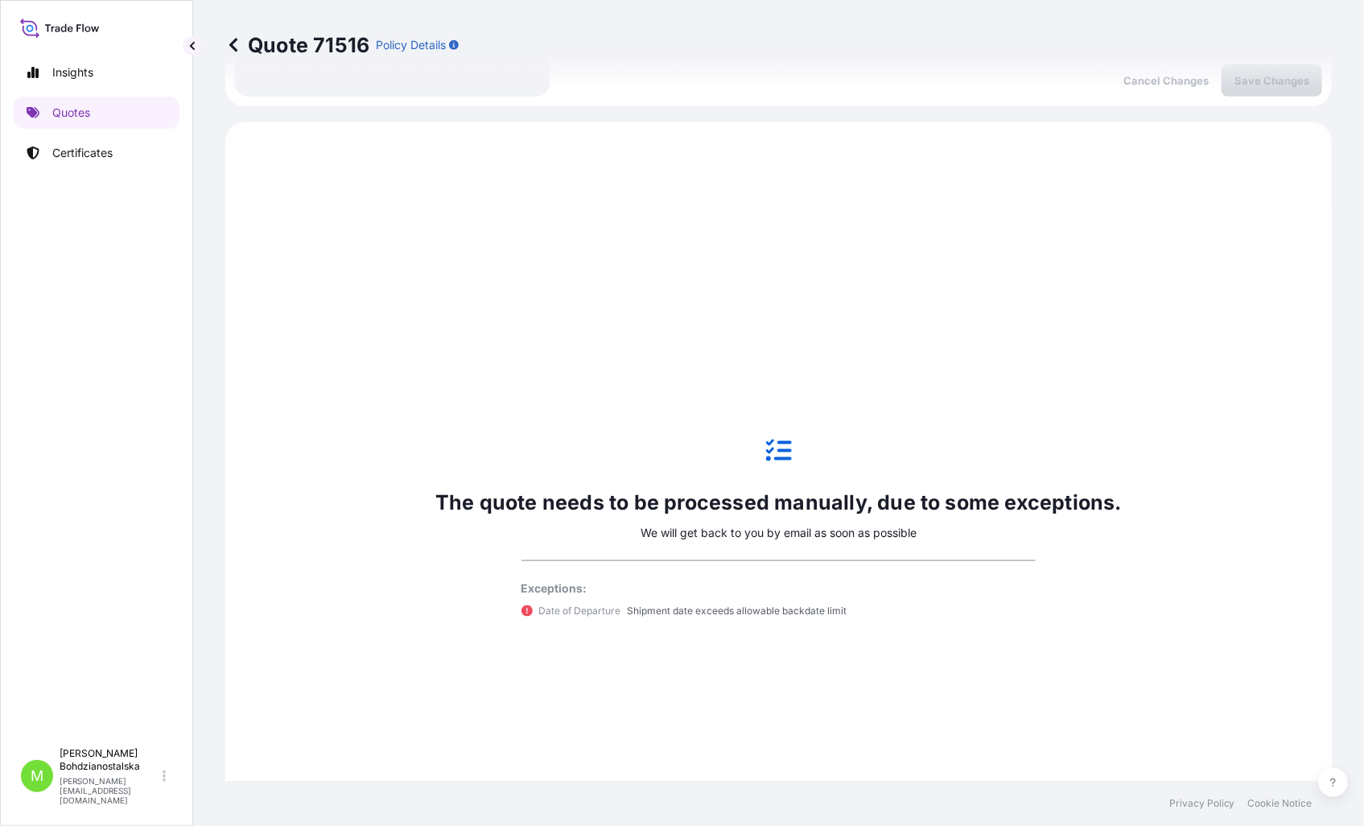
scroll to position [551, 0]
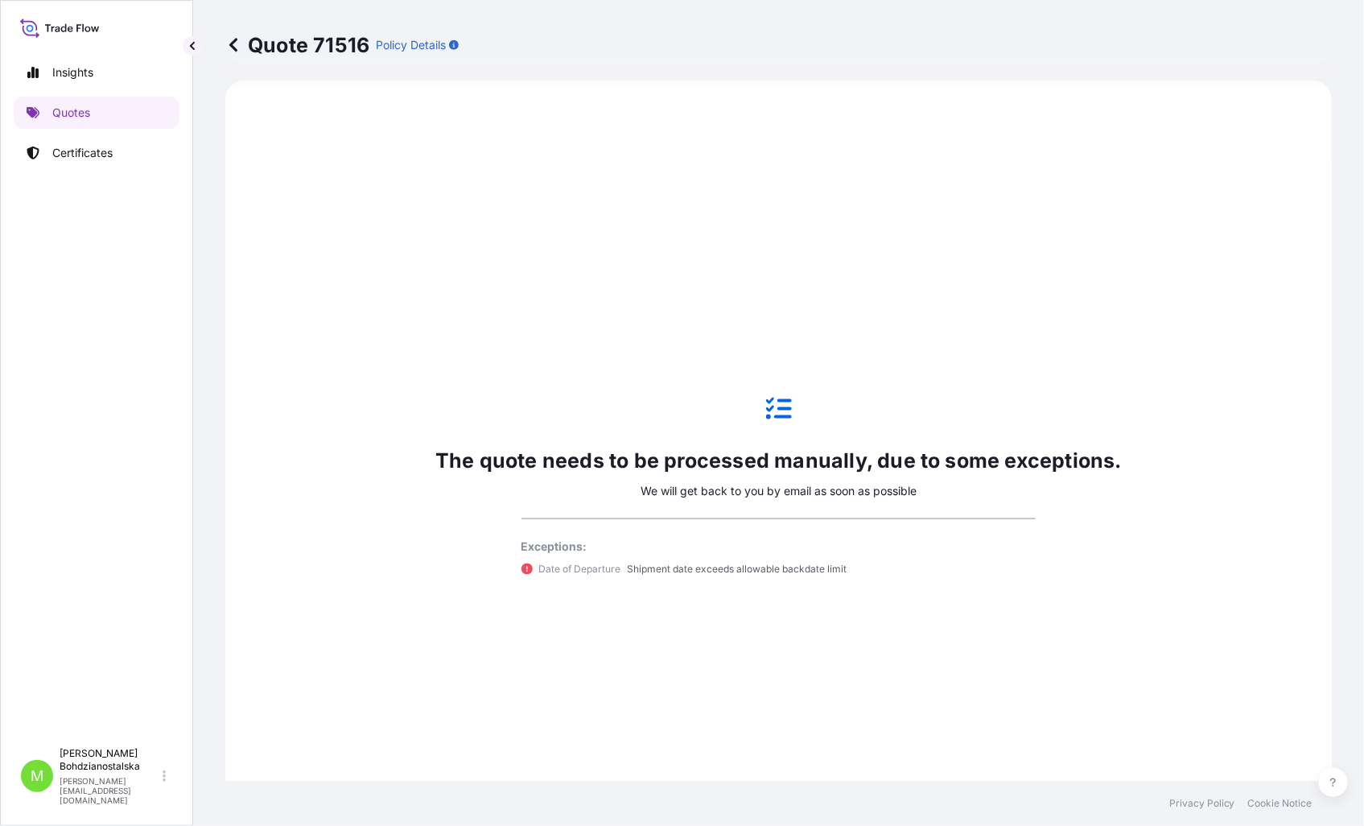
click at [606, 134] on div "The quote needs to be processed manually, due to some exceptions. We will get b…" at bounding box center [778, 486] width 1061 height 767
